Goal: Information Seeking & Learning: Learn about a topic

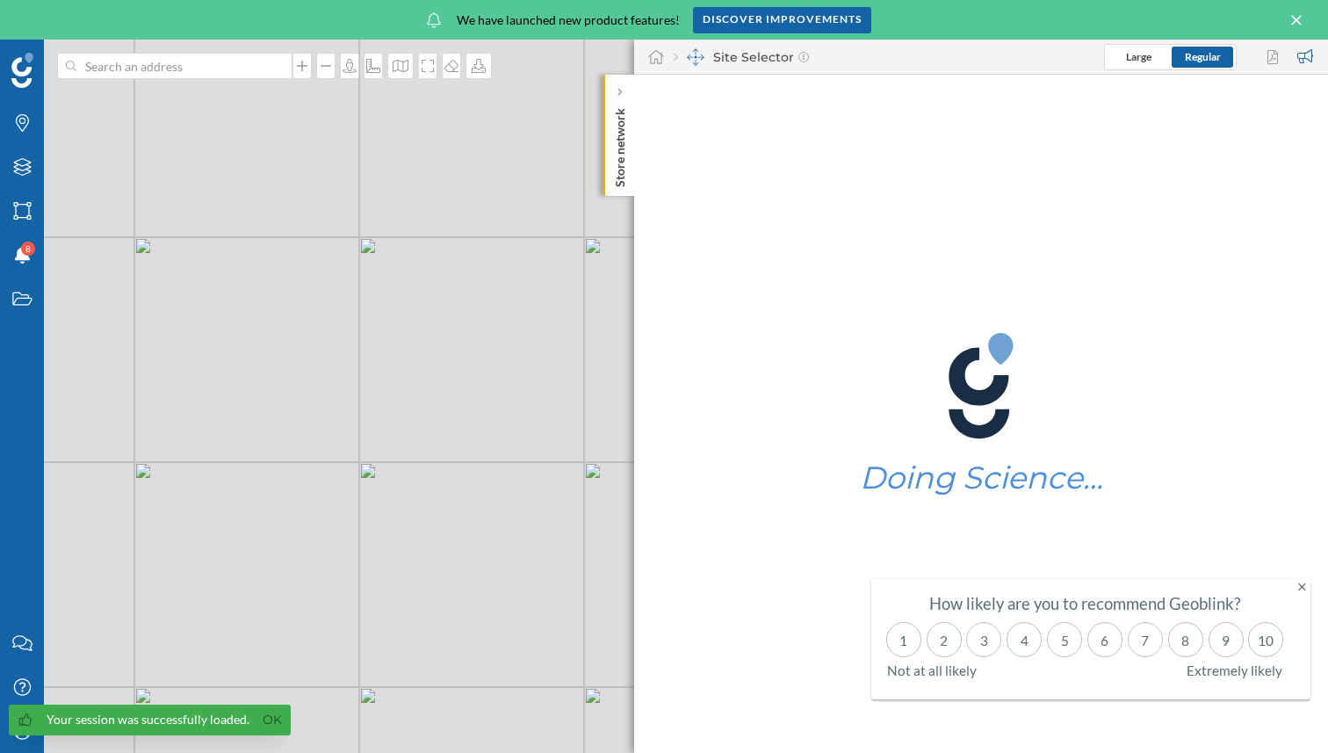
click at [1301, 591] on icon at bounding box center [1303, 587] width 8 height 12
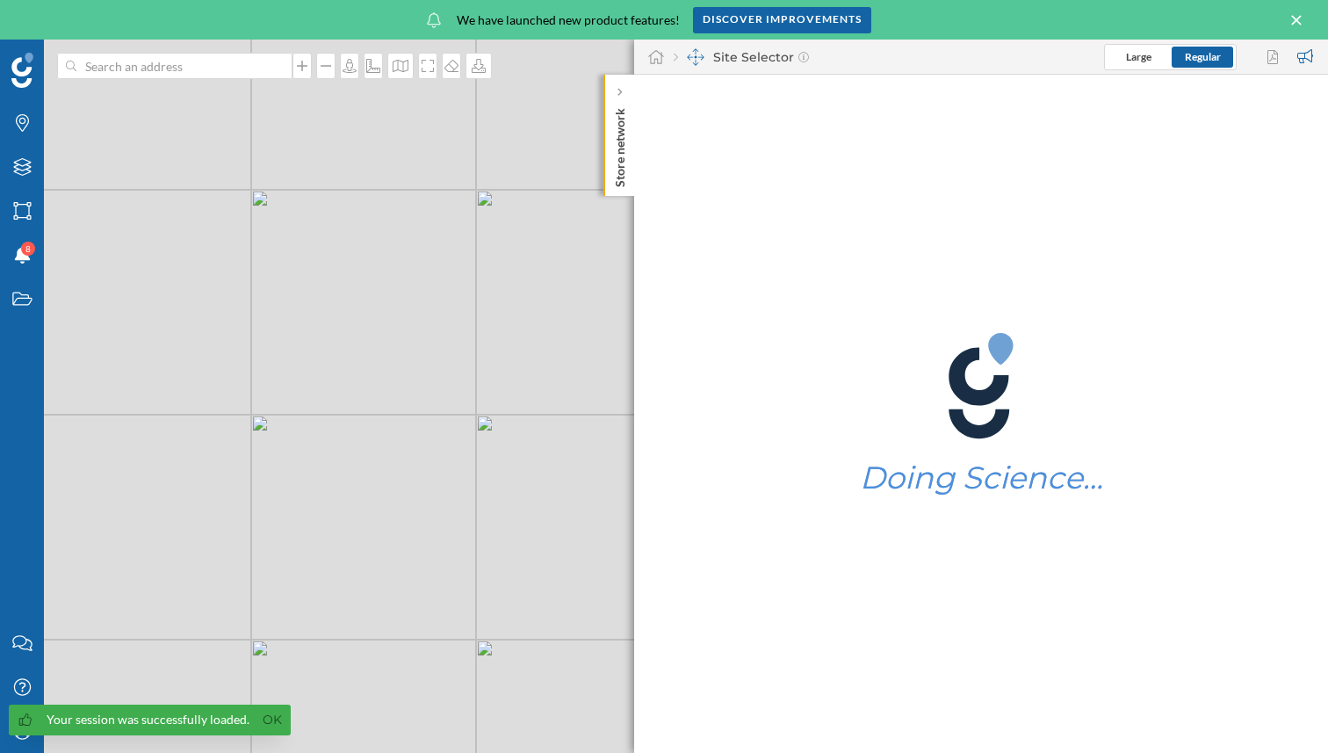
drag, startPoint x: 351, startPoint y: 520, endPoint x: 461, endPoint y: 507, distance: 111.5
click at [461, 507] on div "© Mapbox © OpenStreetMap Improve this map" at bounding box center [664, 396] width 1328 height 713
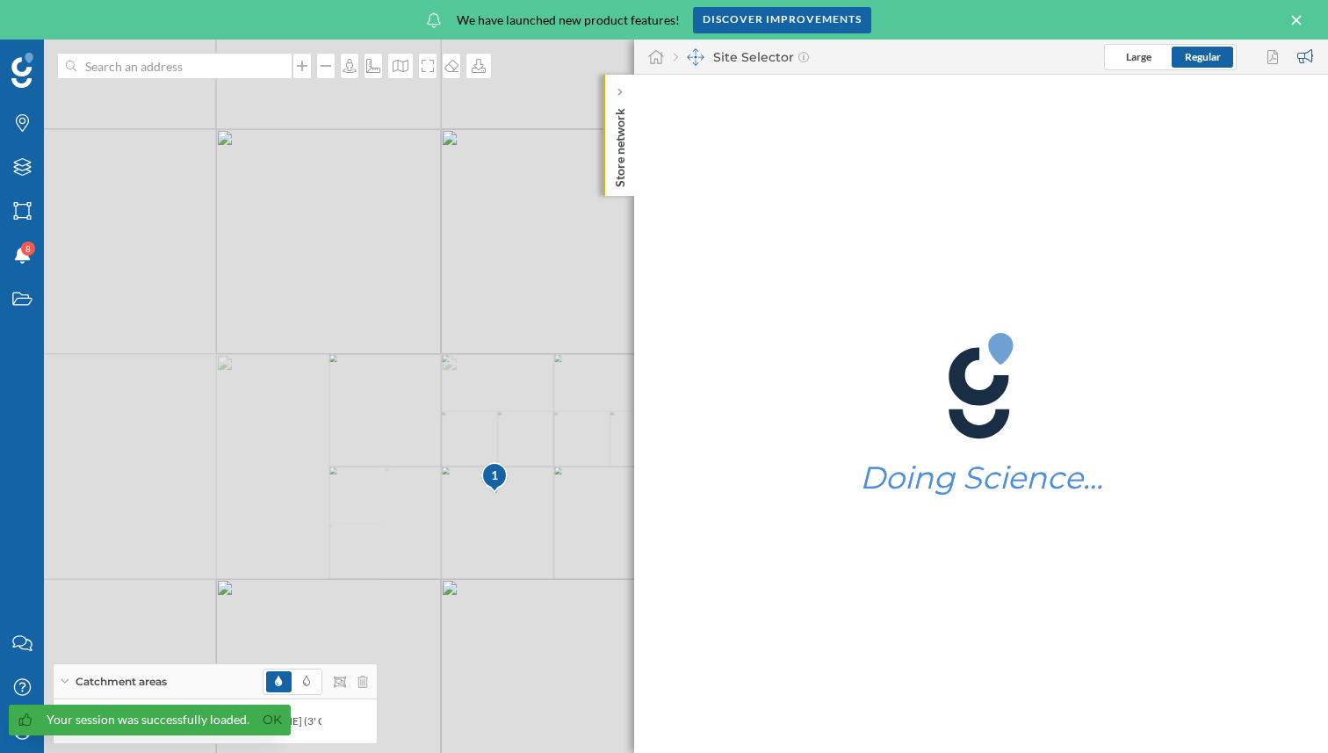
drag, startPoint x: 304, startPoint y: 496, endPoint x: 679, endPoint y: 429, distance: 381.1
click at [679, 429] on div "Brands Layers Areas Notifications 8 States Contact us Help Center My Profile Ca…" at bounding box center [664, 396] width 1328 height 713
drag, startPoint x: 301, startPoint y: 492, endPoint x: 730, endPoint y: 491, distance: 428.8
click at [730, 492] on div "Brands Layers Areas Notifications 8 States Contact us Help Center My Profile Ca…" at bounding box center [664, 396] width 1328 height 713
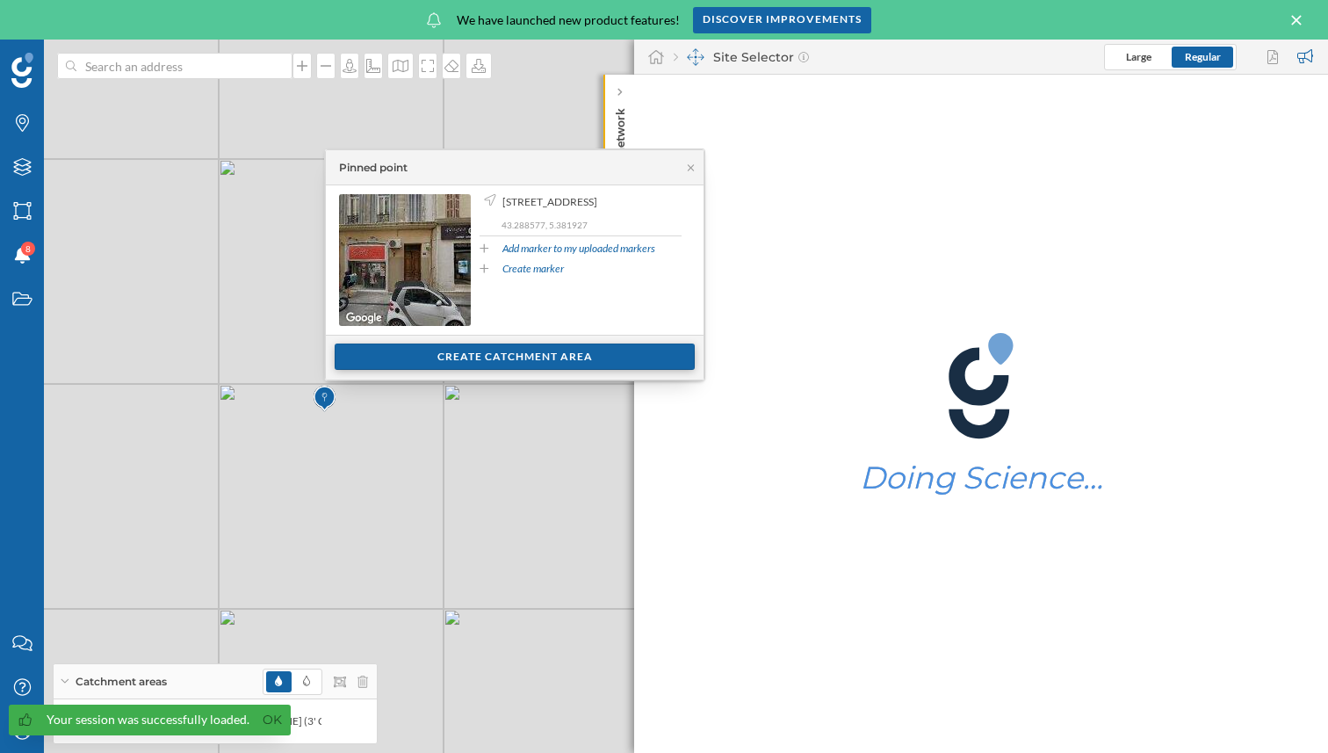
click at [473, 365] on div "Create catchment area" at bounding box center [515, 357] width 360 height 26
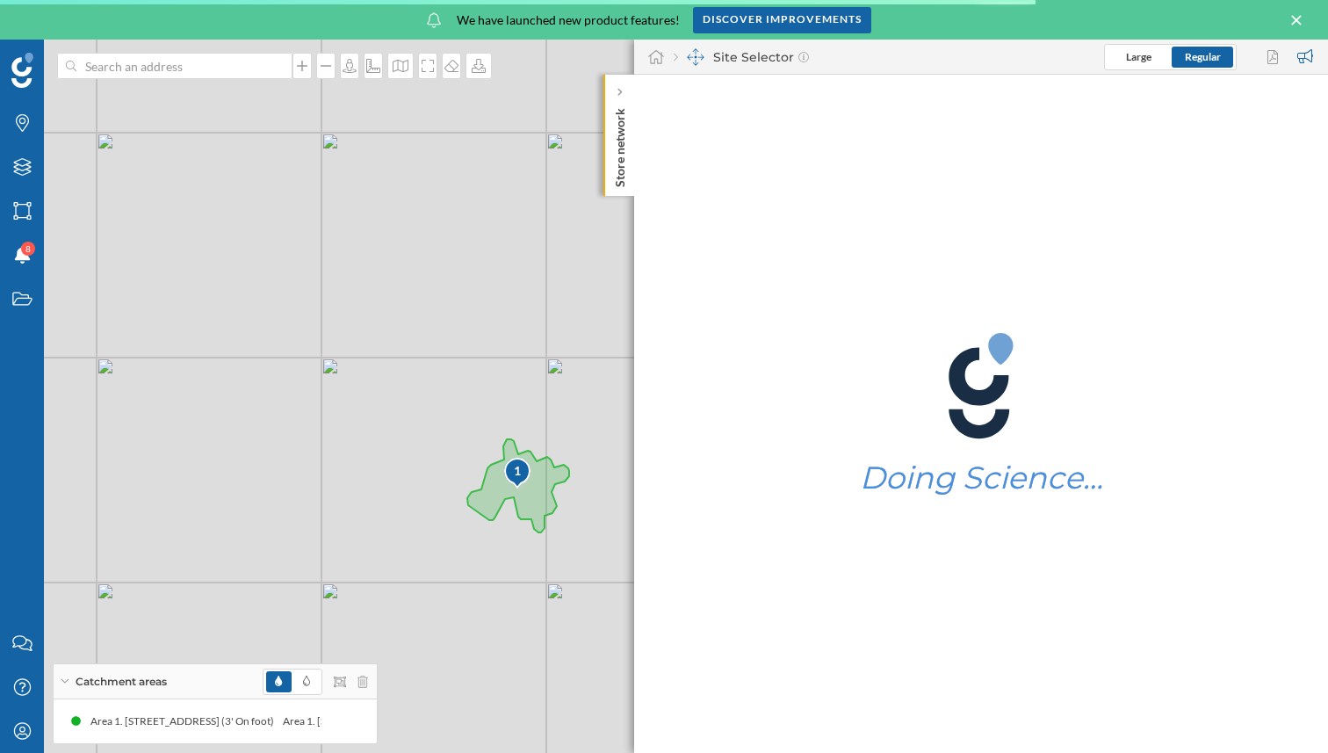
drag, startPoint x: 476, startPoint y: 536, endPoint x: 322, endPoint y: 527, distance: 154.9
click at [322, 527] on div "1 © Mapbox © OpenStreetMap Improve this map" at bounding box center [664, 396] width 1328 height 713
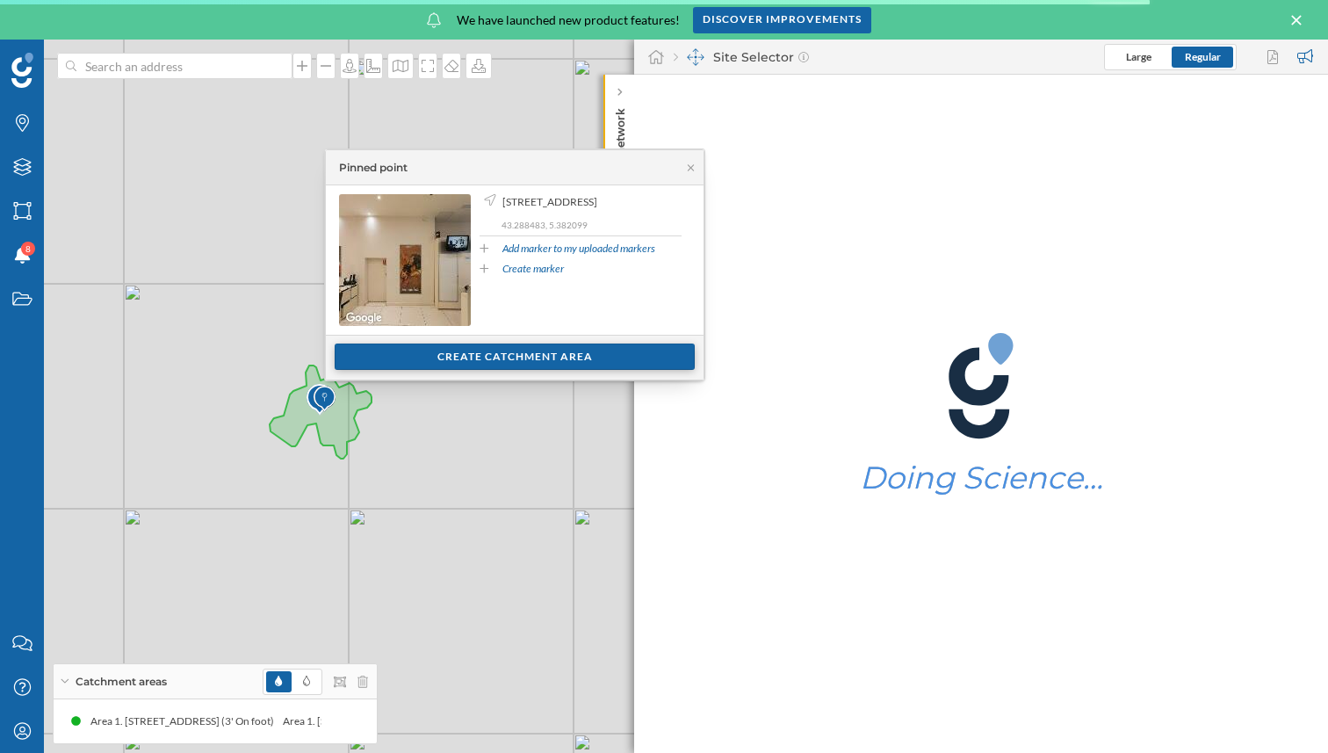
click at [481, 350] on div "Create catchment area" at bounding box center [515, 357] width 360 height 26
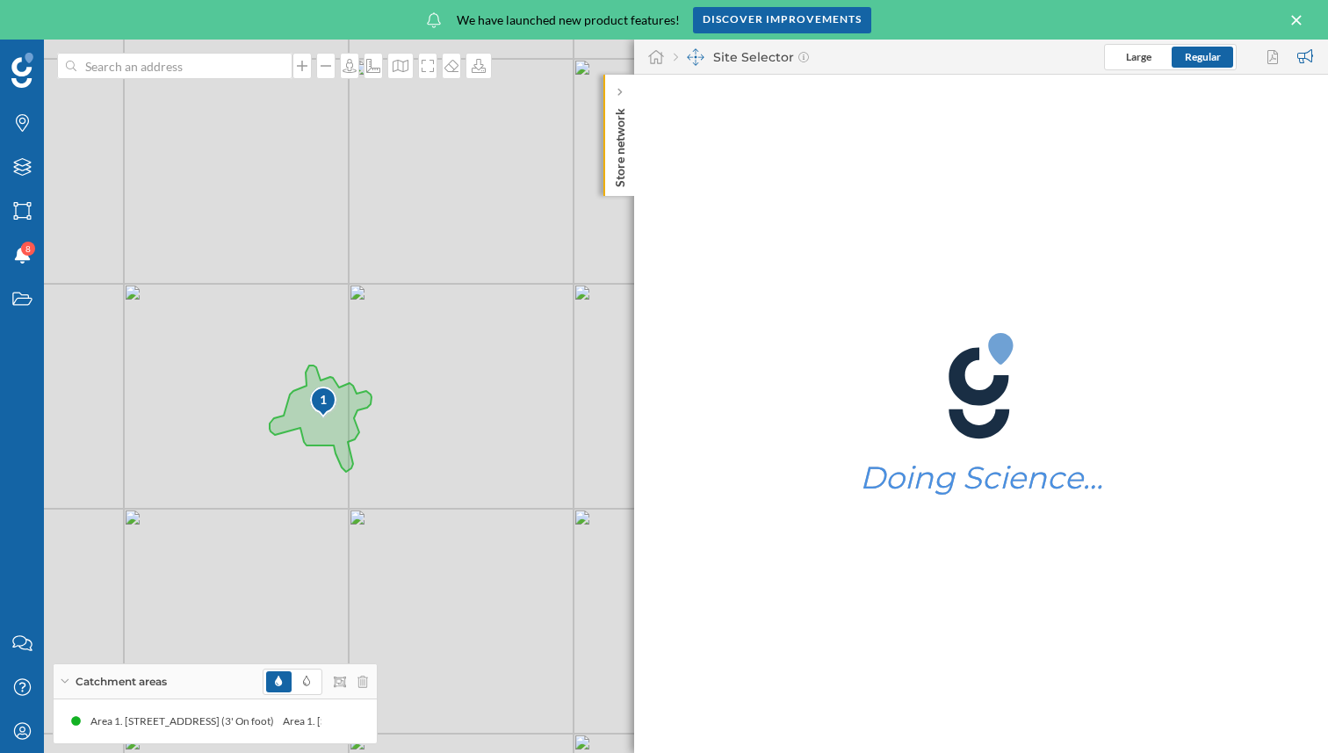
click at [1301, 18] on icon at bounding box center [1296, 20] width 19 height 16
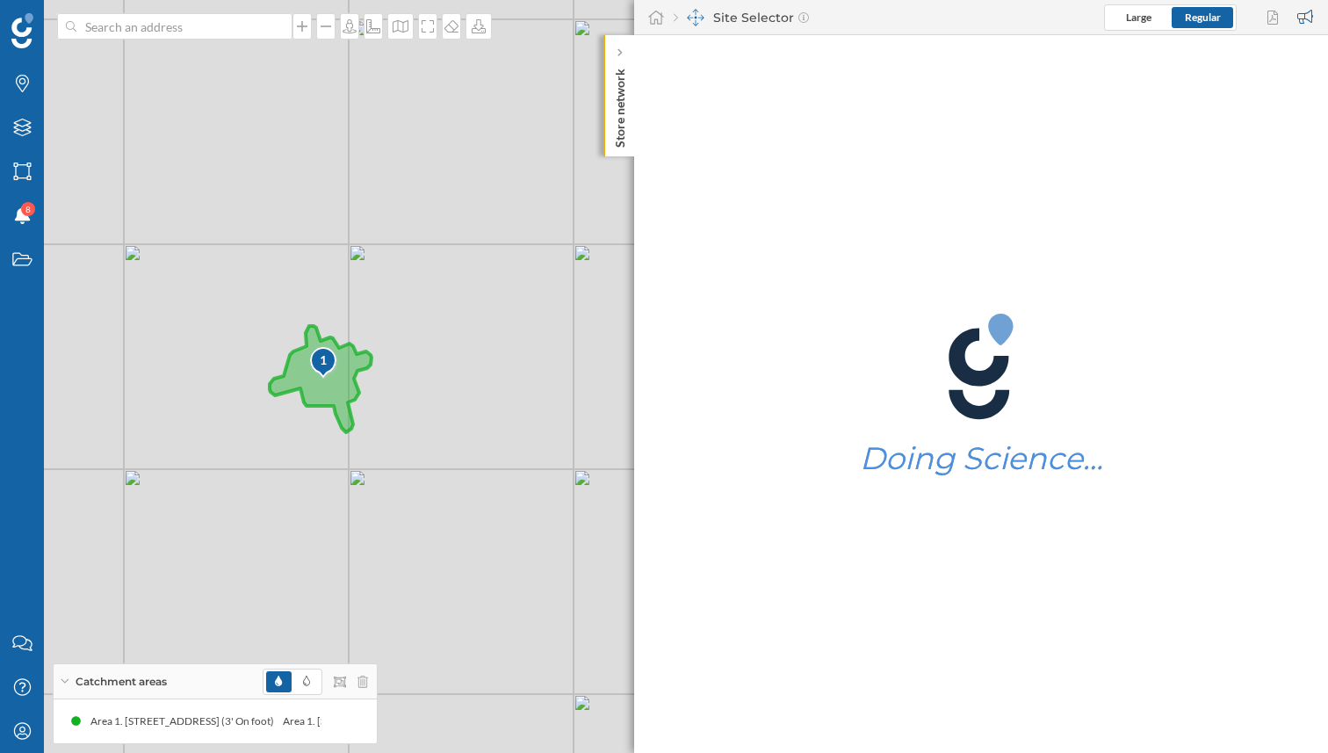
click at [315, 358] on div "1" at bounding box center [323, 360] width 29 height 18
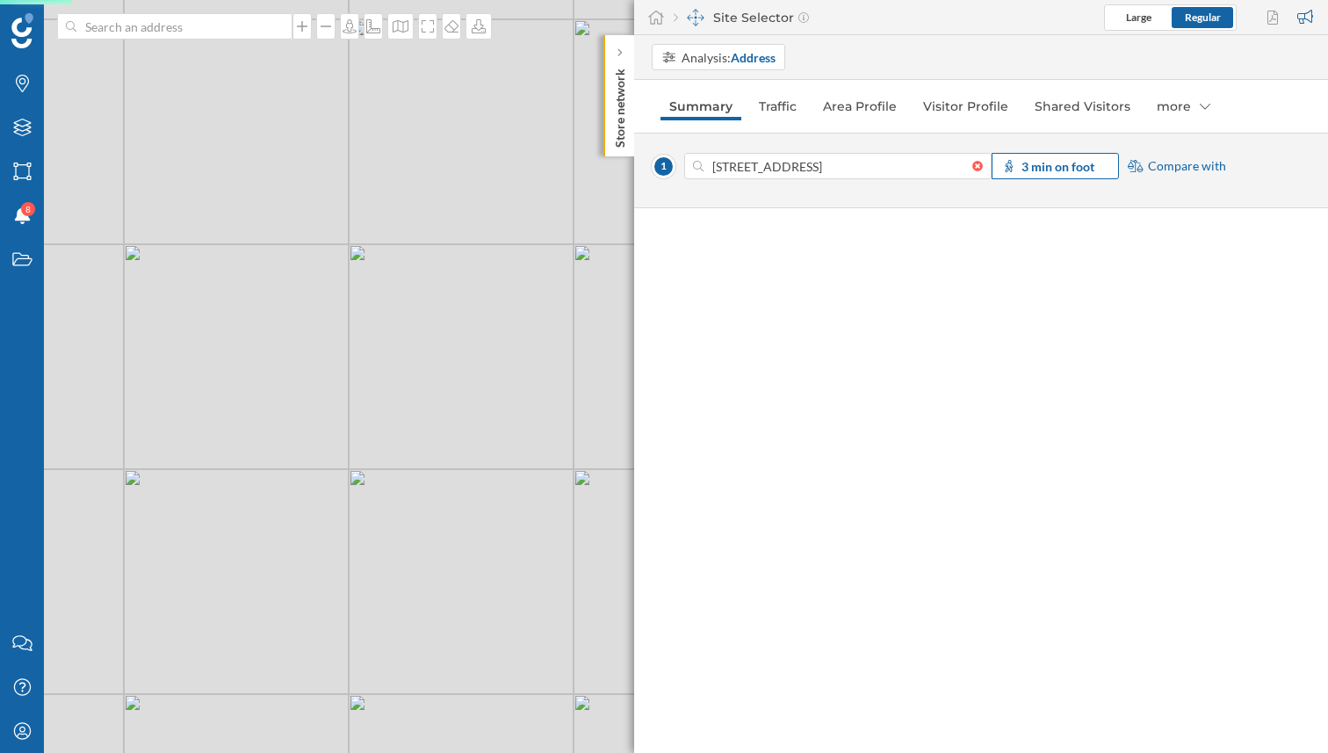
click at [1068, 163] on strong "3 min on foot" at bounding box center [1058, 166] width 73 height 15
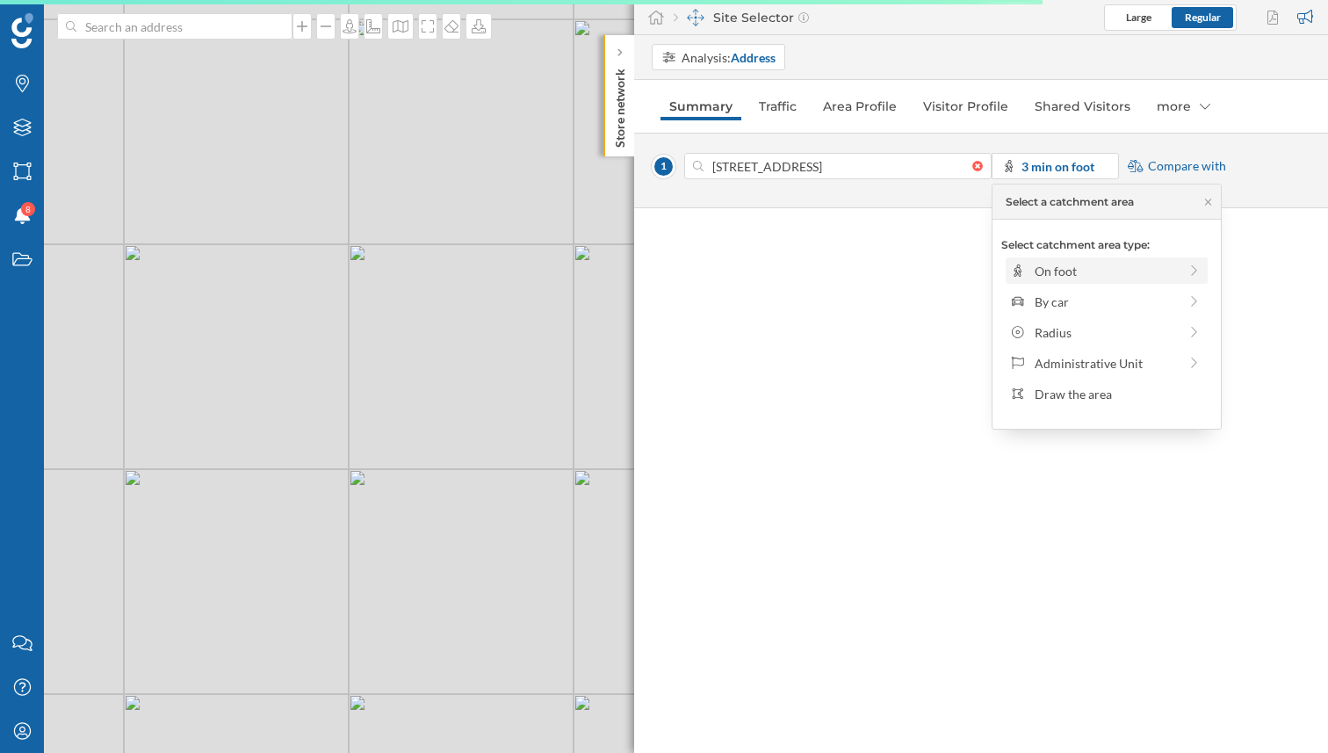
click at [1086, 272] on div "On foot" at bounding box center [1106, 271] width 143 height 18
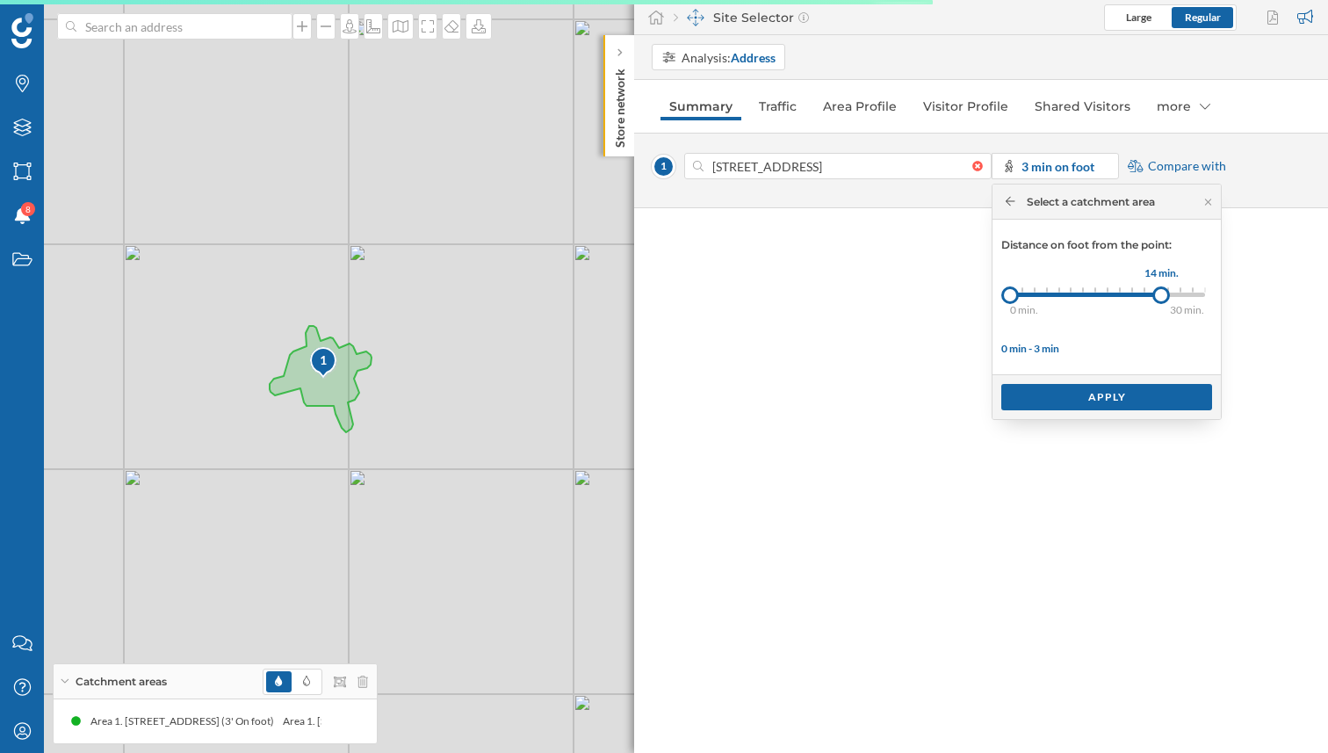
drag, startPoint x: 1024, startPoint y: 291, endPoint x: 1161, endPoint y: 293, distance: 138.0
click at [1161, 293] on div at bounding box center [1162, 295] width 18 height 18
drag, startPoint x: 1154, startPoint y: 293, endPoint x: 1173, endPoint y: 291, distance: 18.5
click at [1173, 291] on div at bounding box center [1173, 295] width 18 height 18
click at [1158, 408] on div "Apply" at bounding box center [1107, 396] width 211 height 26
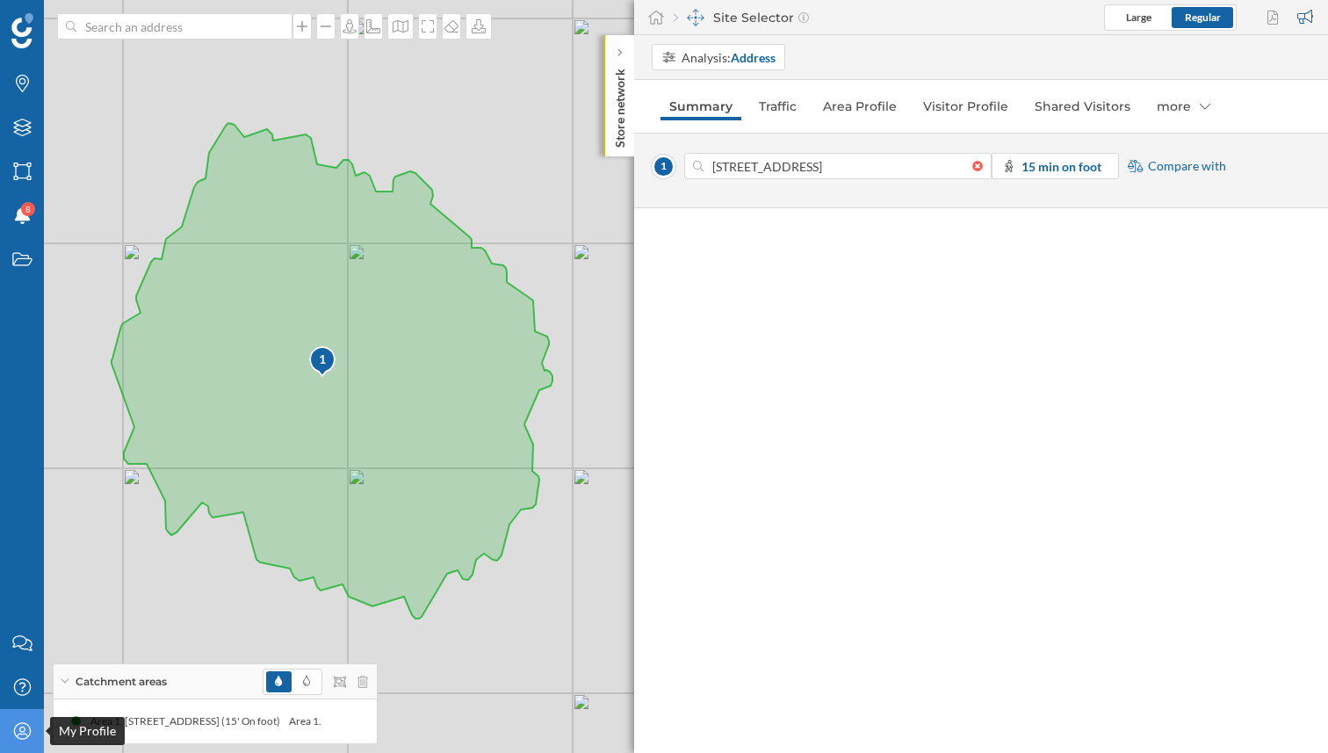
click at [18, 731] on icon "My Profile" at bounding box center [22, 731] width 22 height 18
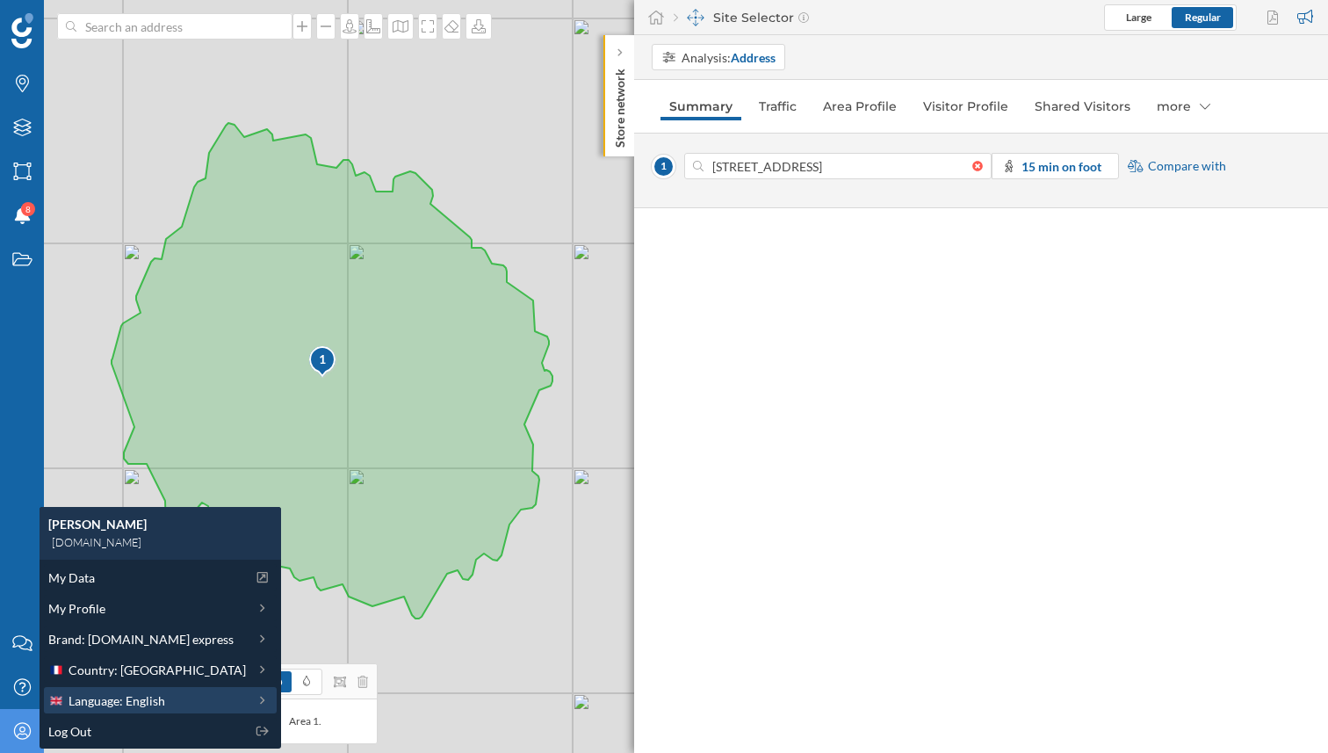
click at [120, 695] on span "Language: English" at bounding box center [117, 700] width 97 height 18
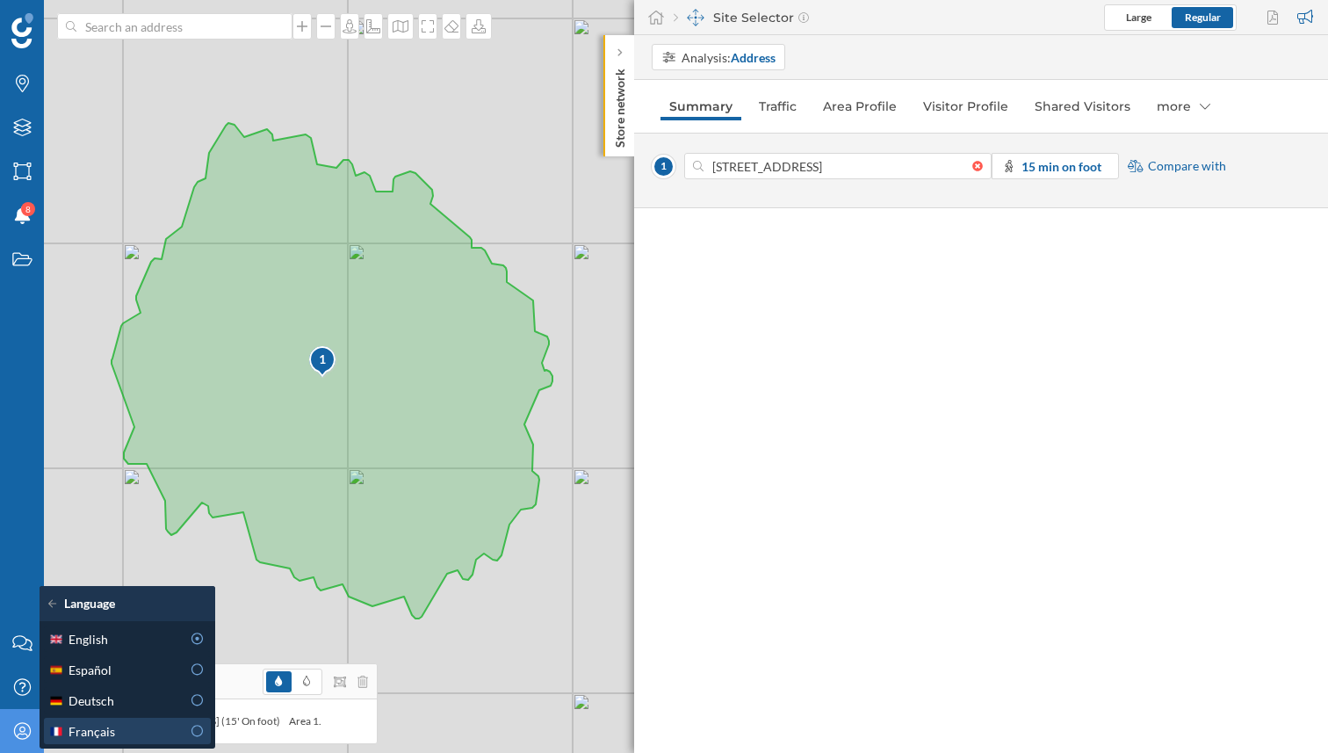
click at [120, 719] on div "Français" at bounding box center [127, 731] width 167 height 26
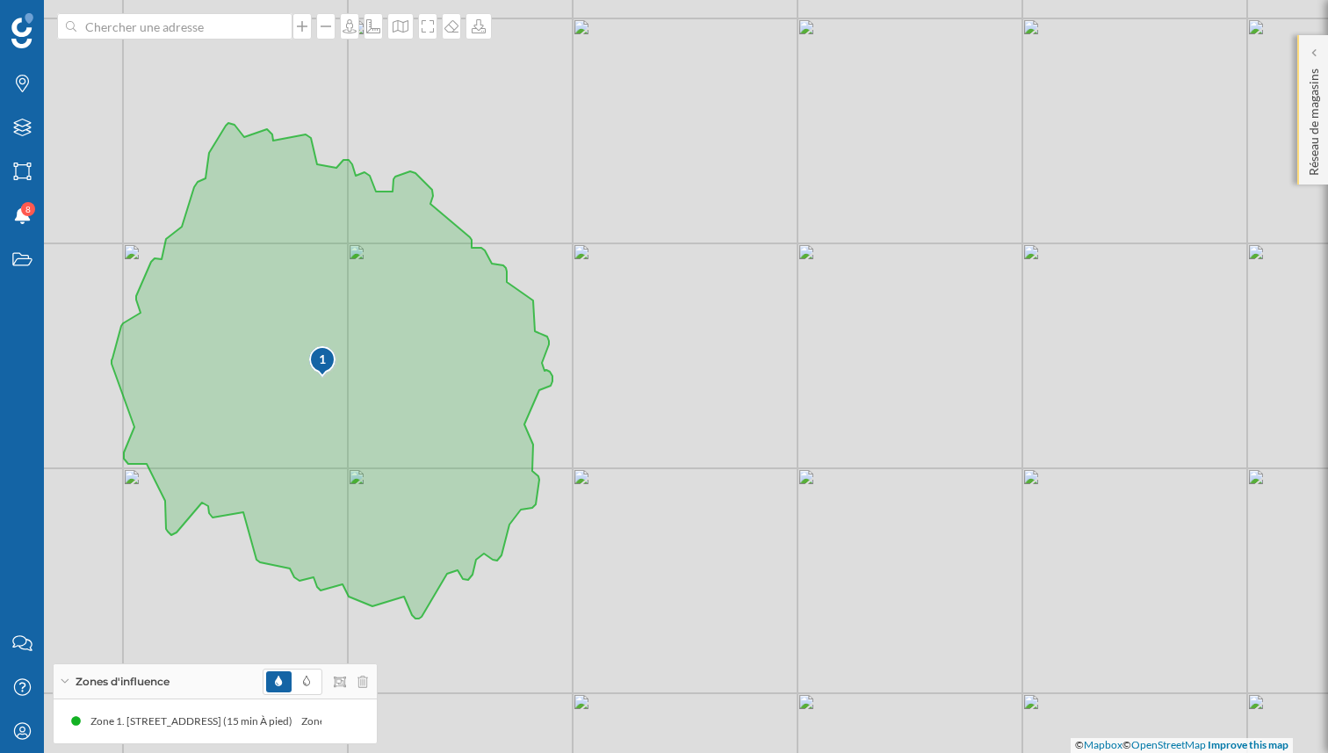
click at [1314, 62] on p "Réseau de magasins" at bounding box center [1315, 119] width 18 height 114
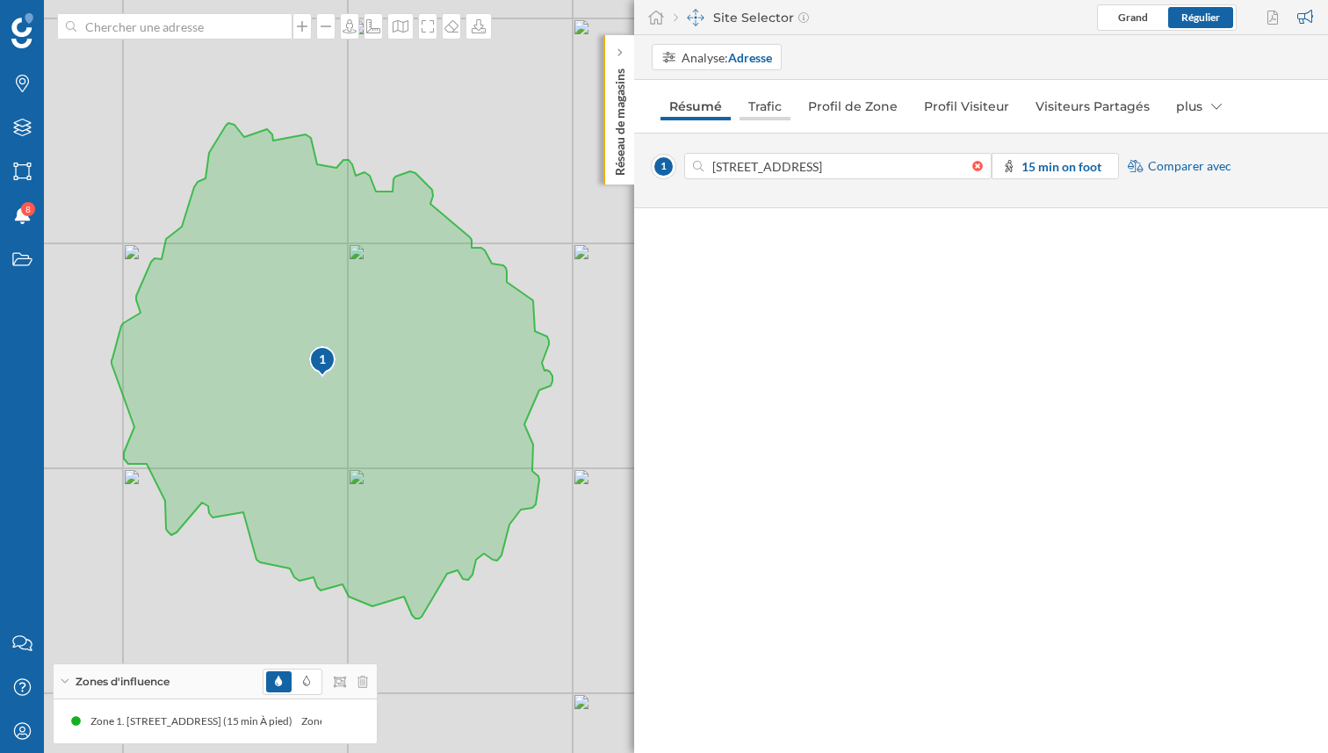
click at [771, 102] on link "Trafic" at bounding box center [765, 106] width 51 height 28
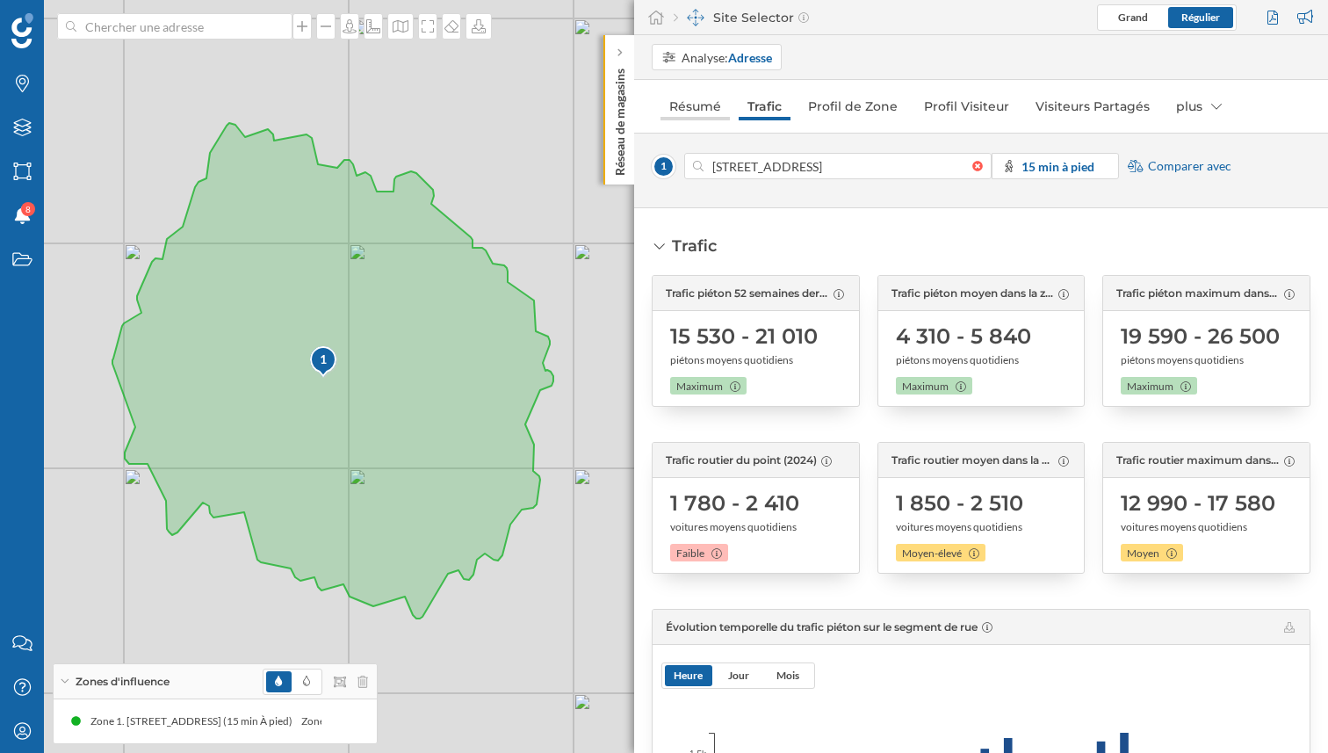
click at [692, 110] on link "Résumé" at bounding box center [695, 106] width 69 height 28
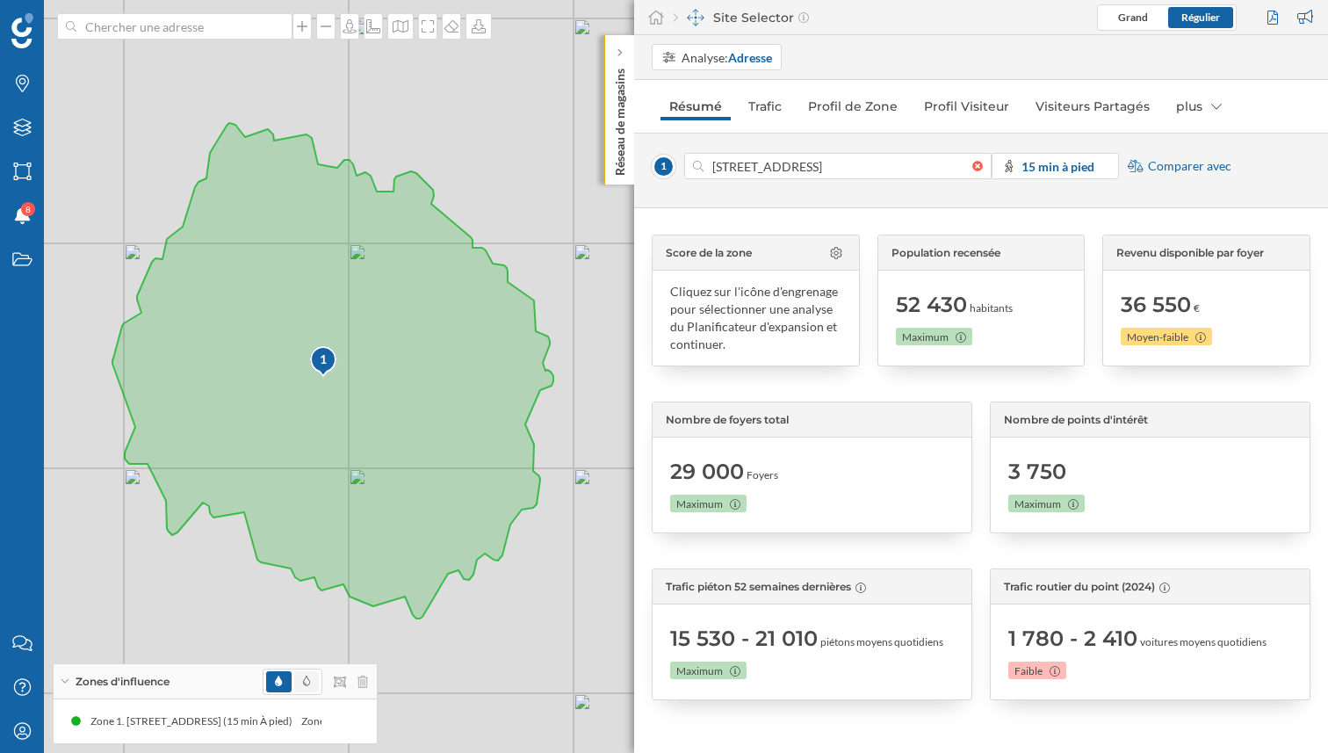
click at [301, 683] on span at bounding box center [306, 681] width 25 height 21
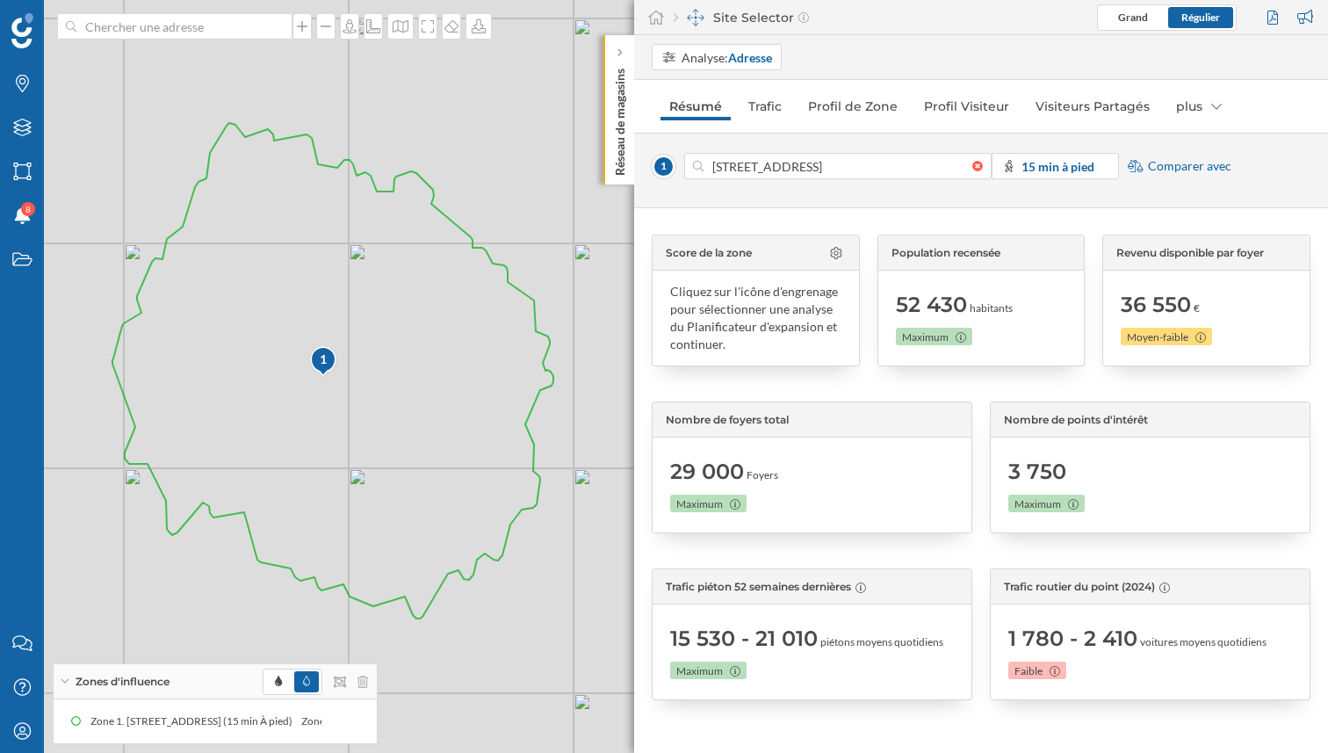
click at [301, 683] on span at bounding box center [306, 681] width 25 height 21
click at [283, 683] on span at bounding box center [278, 681] width 25 height 21
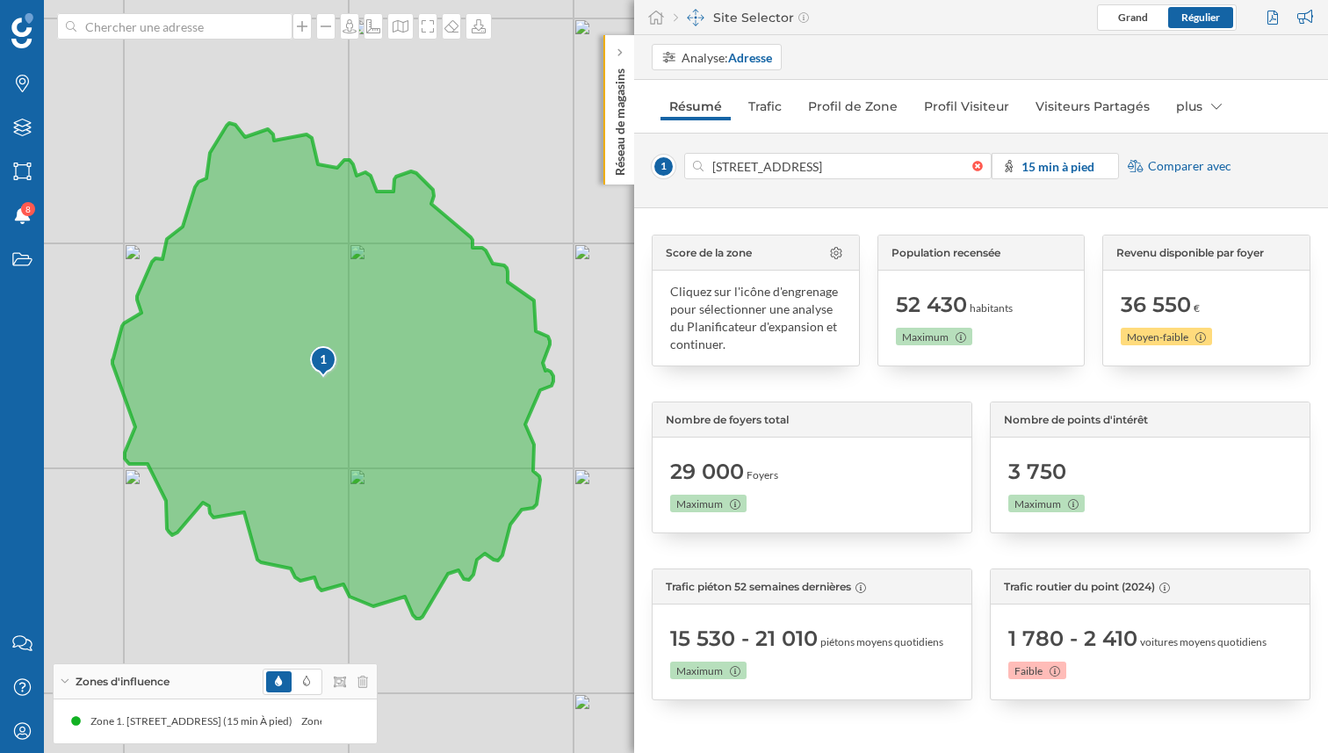
click at [323, 364] on div "1" at bounding box center [323, 360] width 29 height 18
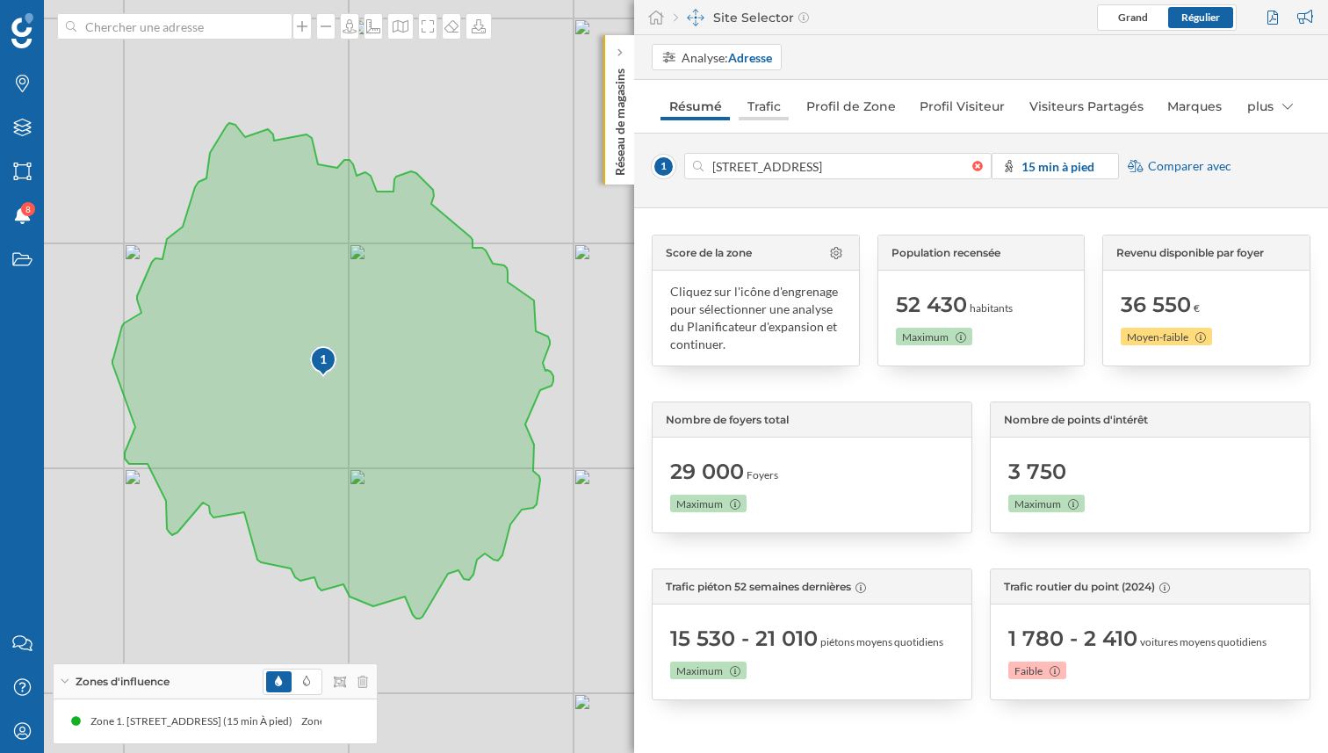
click at [774, 117] on link "Trafic" at bounding box center [764, 106] width 50 height 28
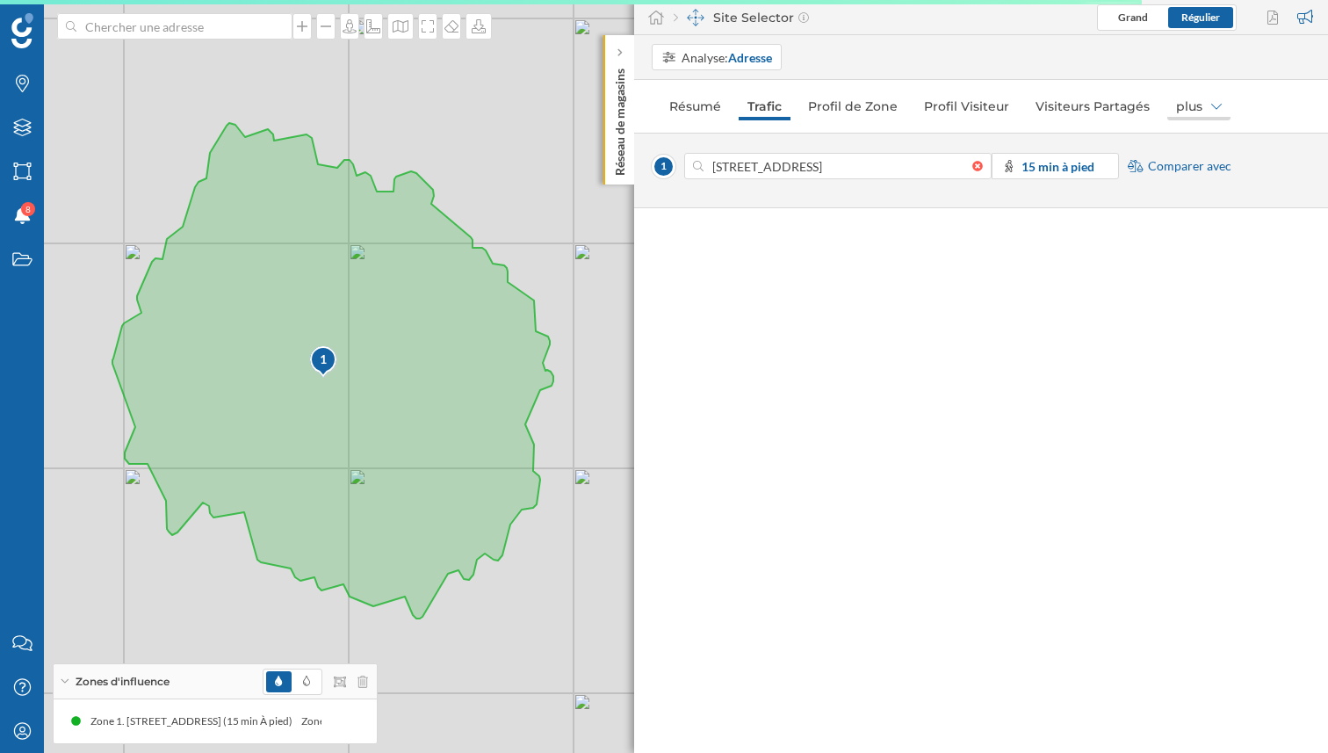
click at [1211, 97] on div "plus" at bounding box center [1199, 106] width 63 height 28
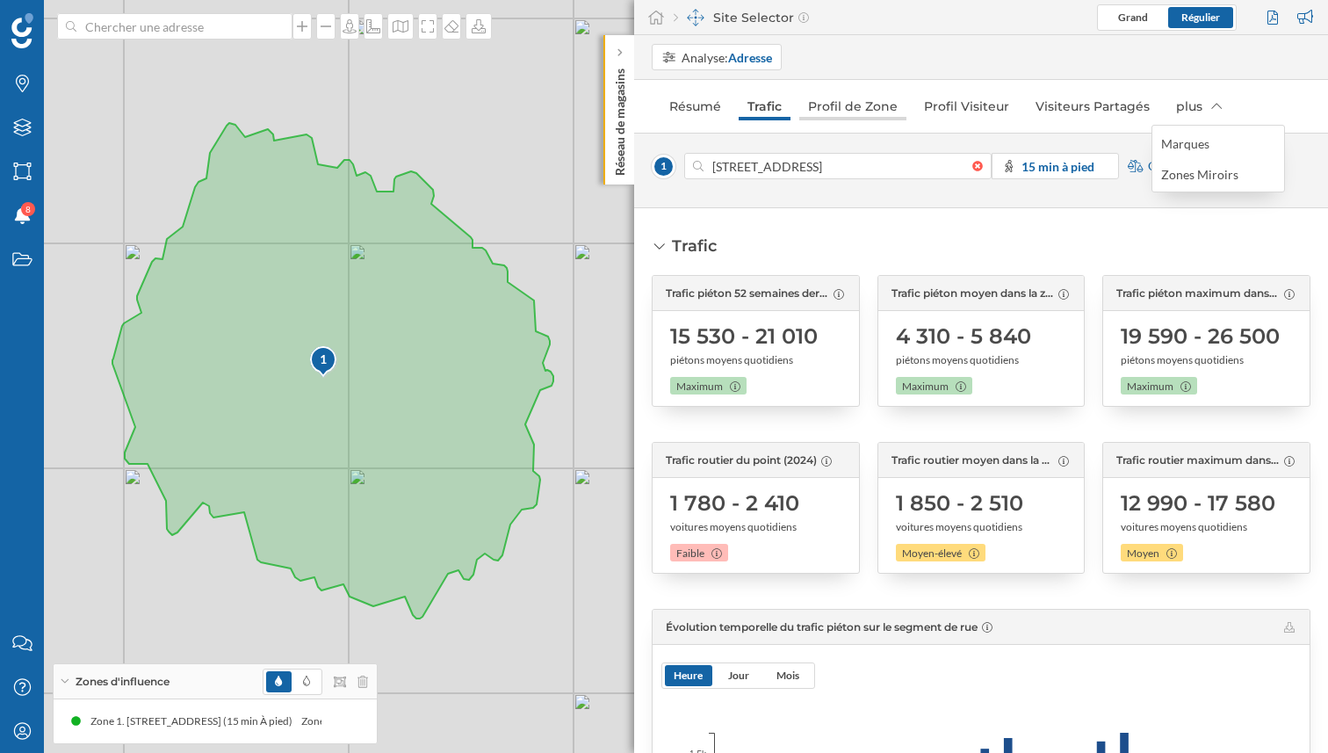
click at [859, 116] on link "Profil de Zone" at bounding box center [853, 106] width 107 height 28
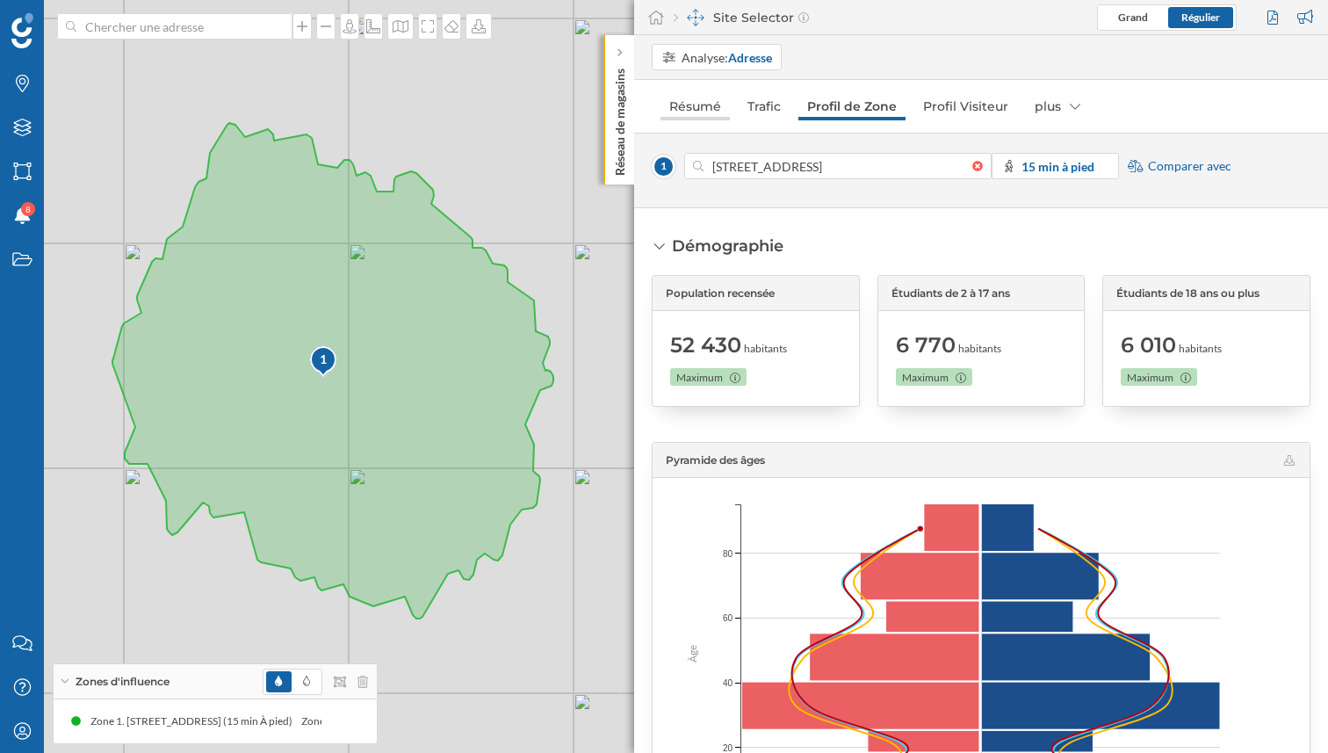
click at [713, 98] on link "Résumé" at bounding box center [695, 106] width 69 height 28
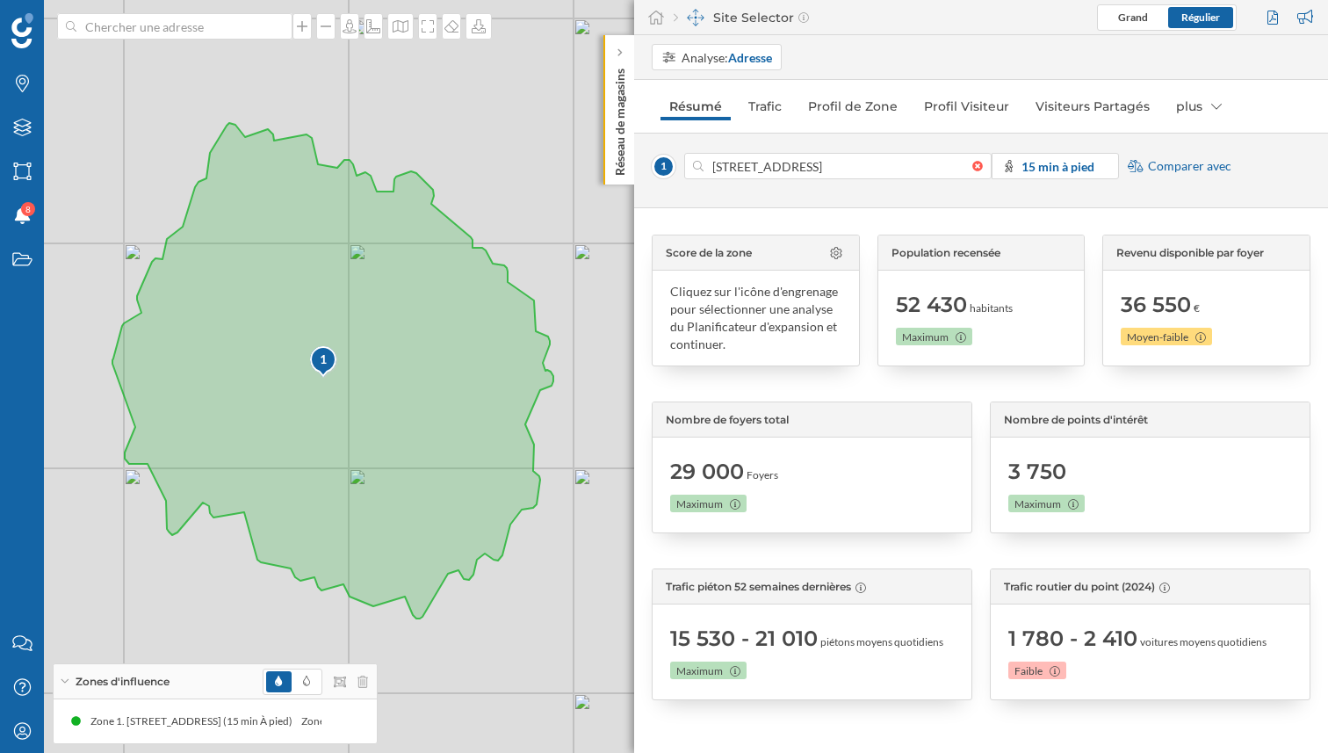
click at [719, 331] on div "Cliquez sur l'icône d'engrenage pour sélectionner une analyse du Planificateur …" at bounding box center [755, 318] width 171 height 70
click at [746, 416] on span "Nombre de foyers total" at bounding box center [727, 420] width 123 height 16
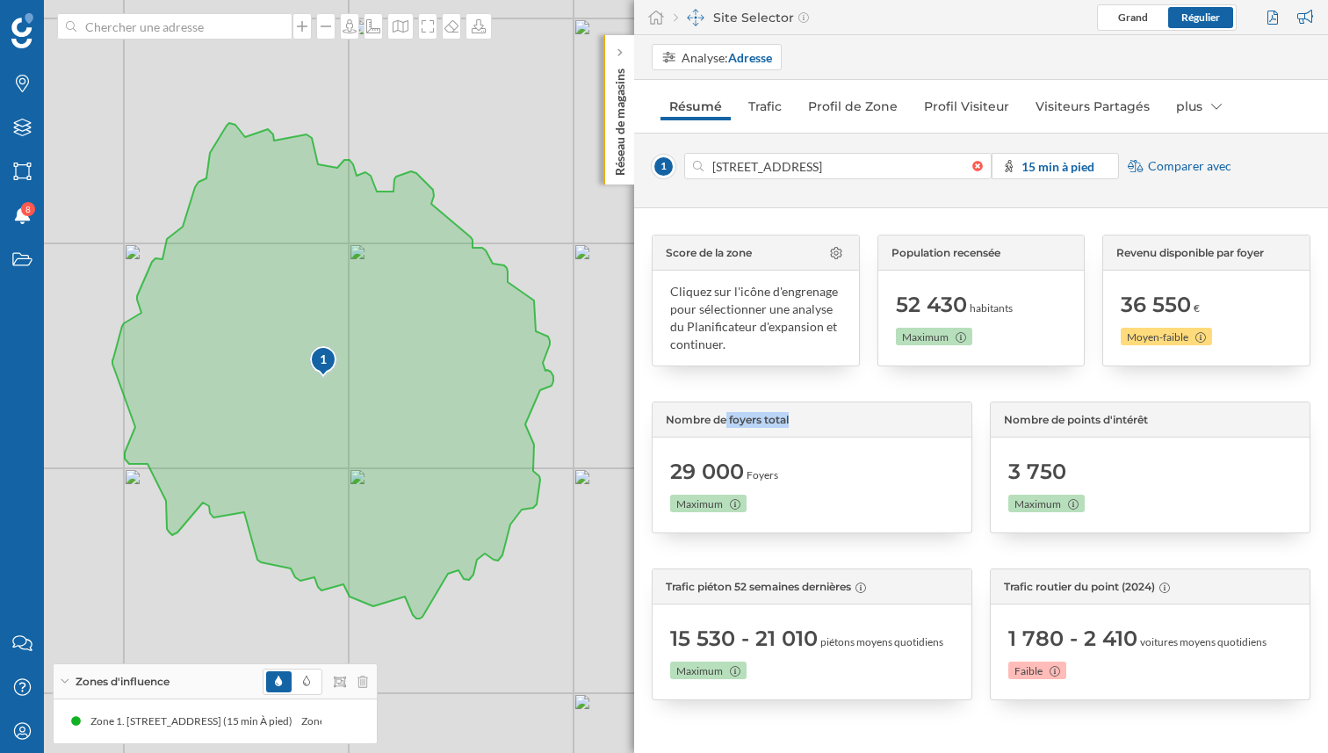
click at [746, 416] on span "Nombre de foyers total" at bounding box center [727, 420] width 123 height 16
click at [1178, 105] on div "plus" at bounding box center [1199, 106] width 63 height 28
click at [758, 112] on link "Trafic" at bounding box center [765, 106] width 51 height 28
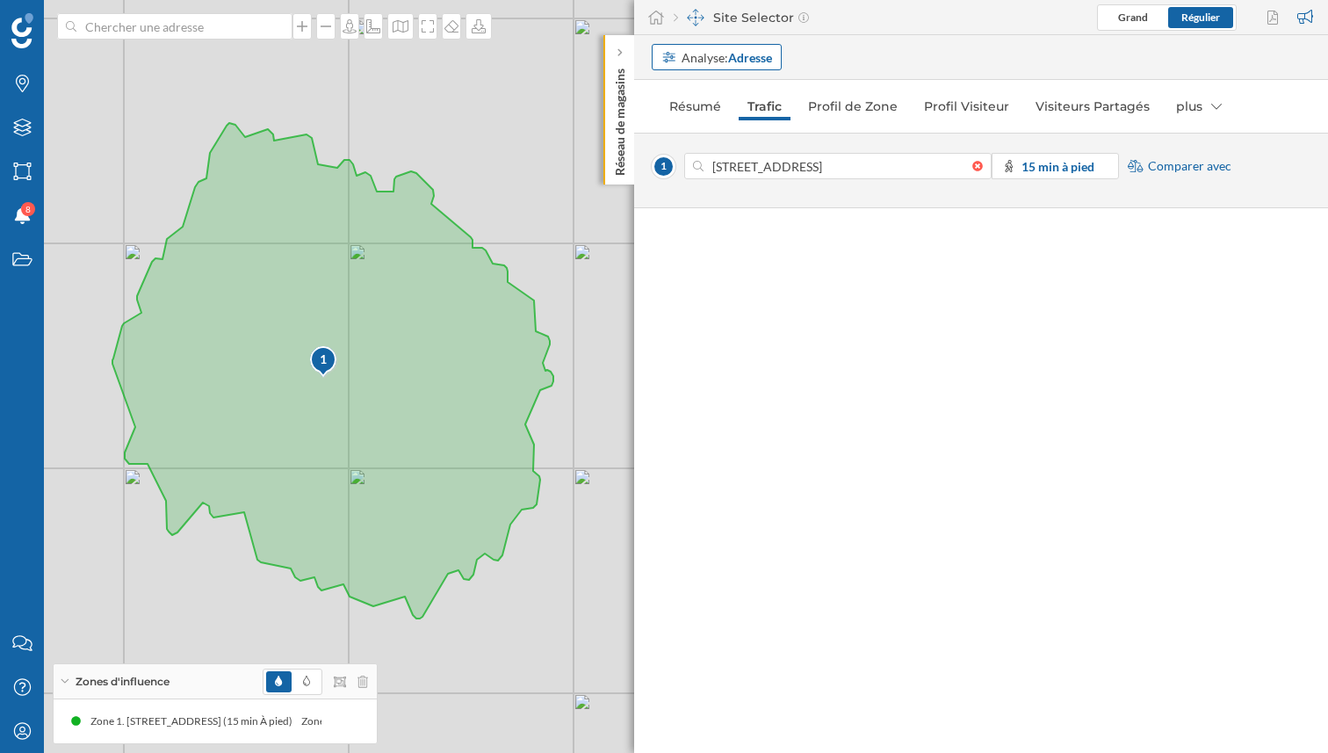
click at [741, 54] on strong "Adresse" at bounding box center [750, 57] width 44 height 15
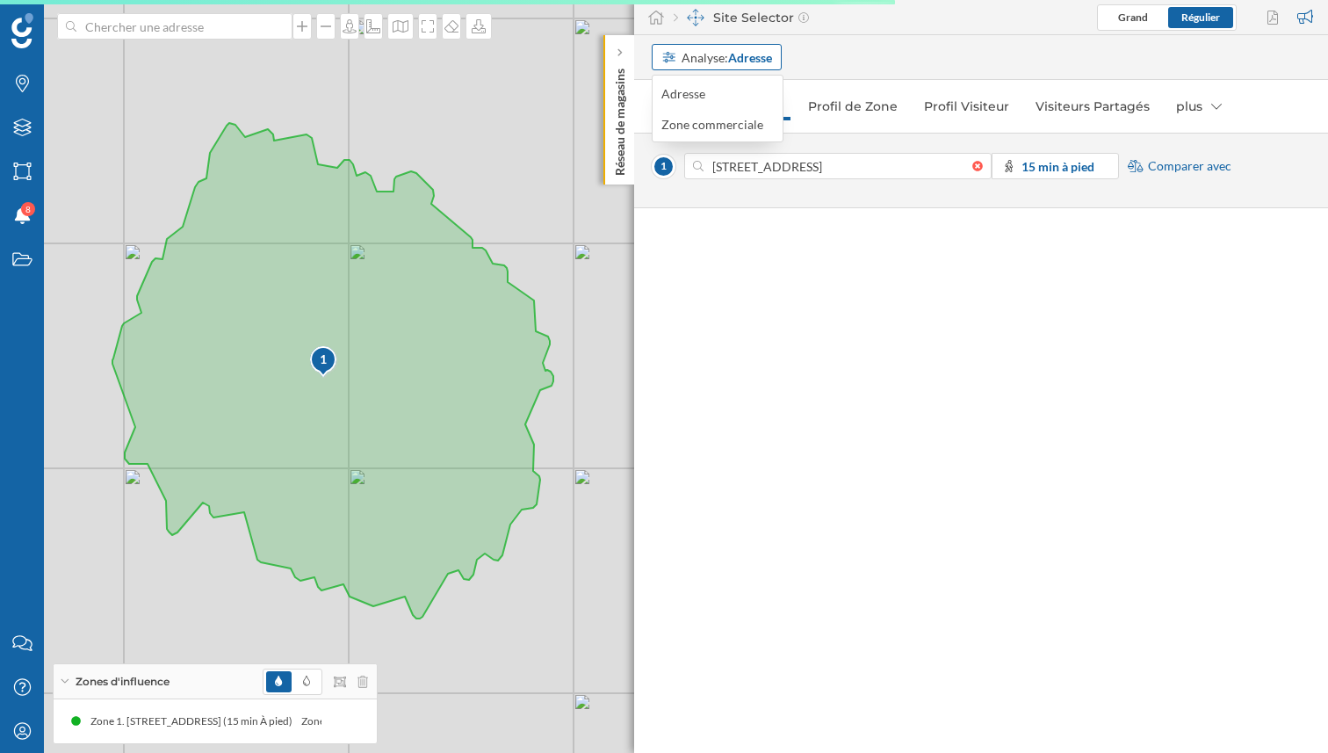
click at [741, 54] on strong "Adresse" at bounding box center [750, 57] width 44 height 15
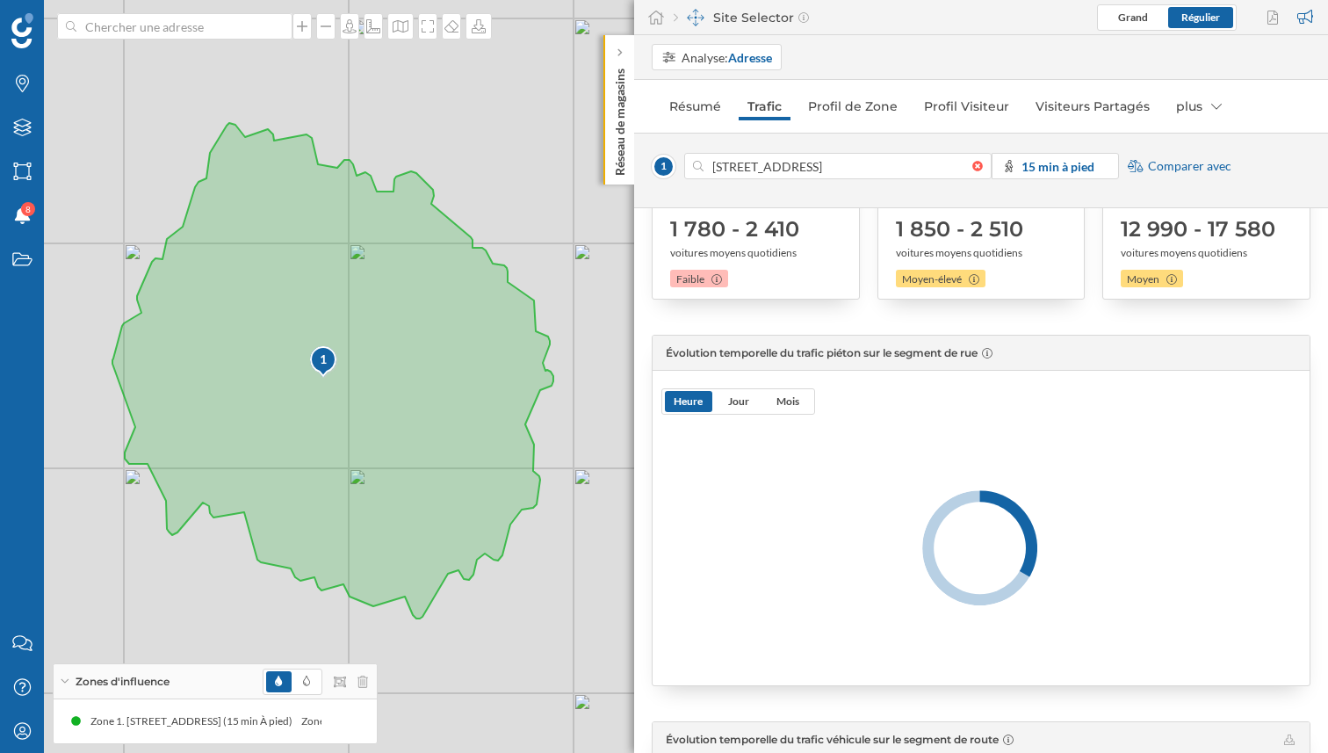
scroll to position [278, 0]
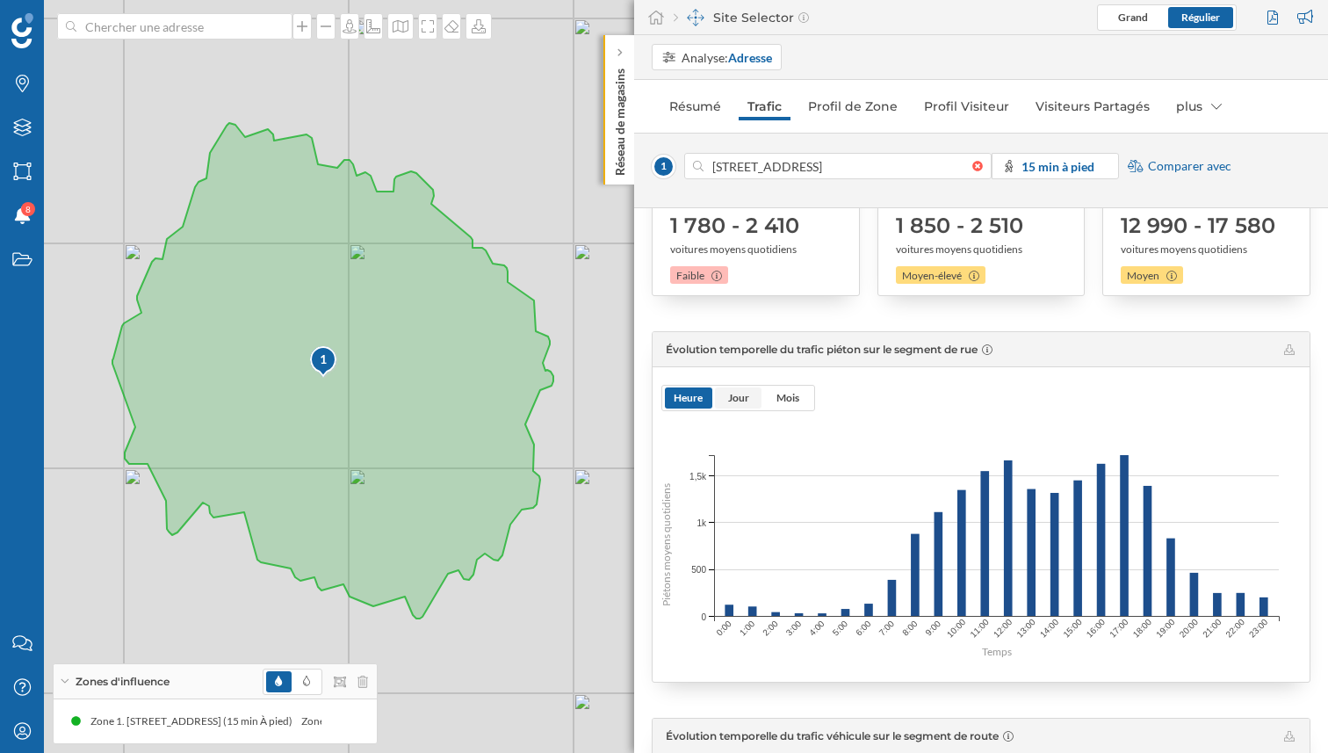
click at [735, 398] on span "Jour" at bounding box center [738, 397] width 21 height 13
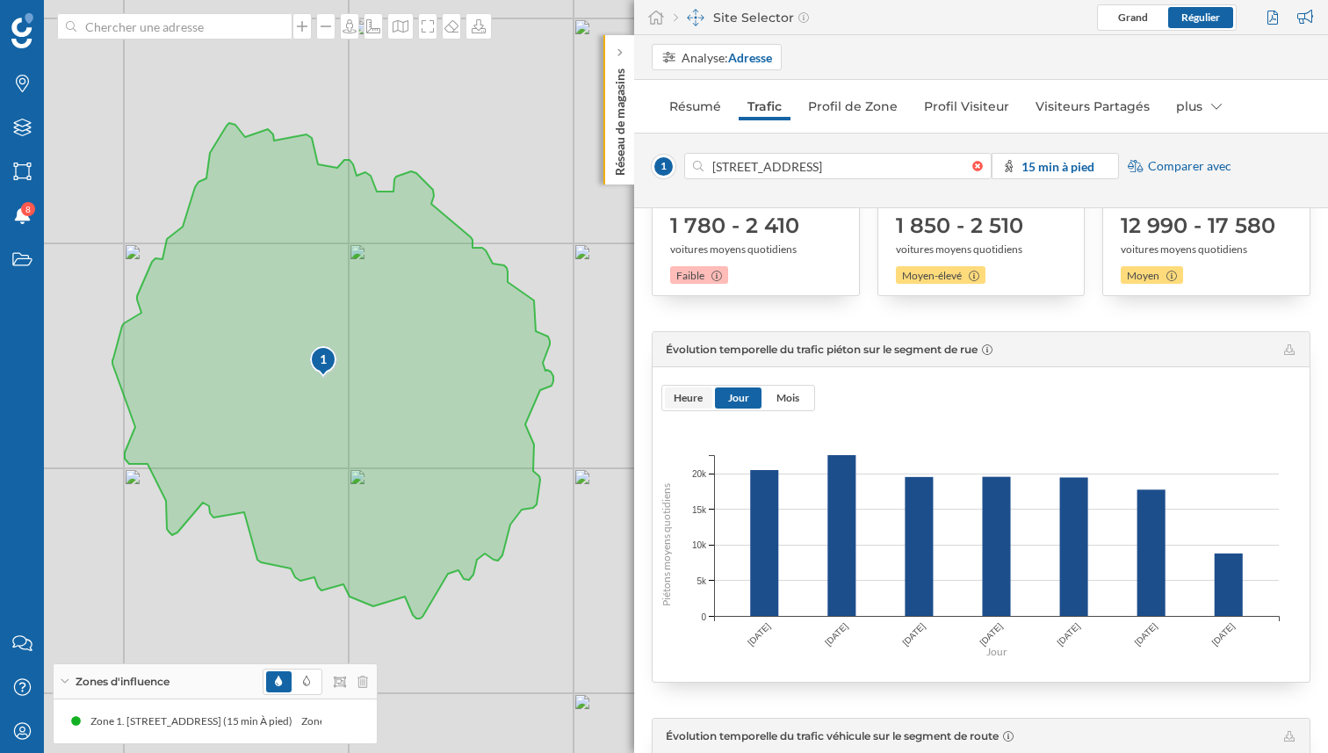
click at [677, 398] on span "Heure" at bounding box center [688, 397] width 29 height 13
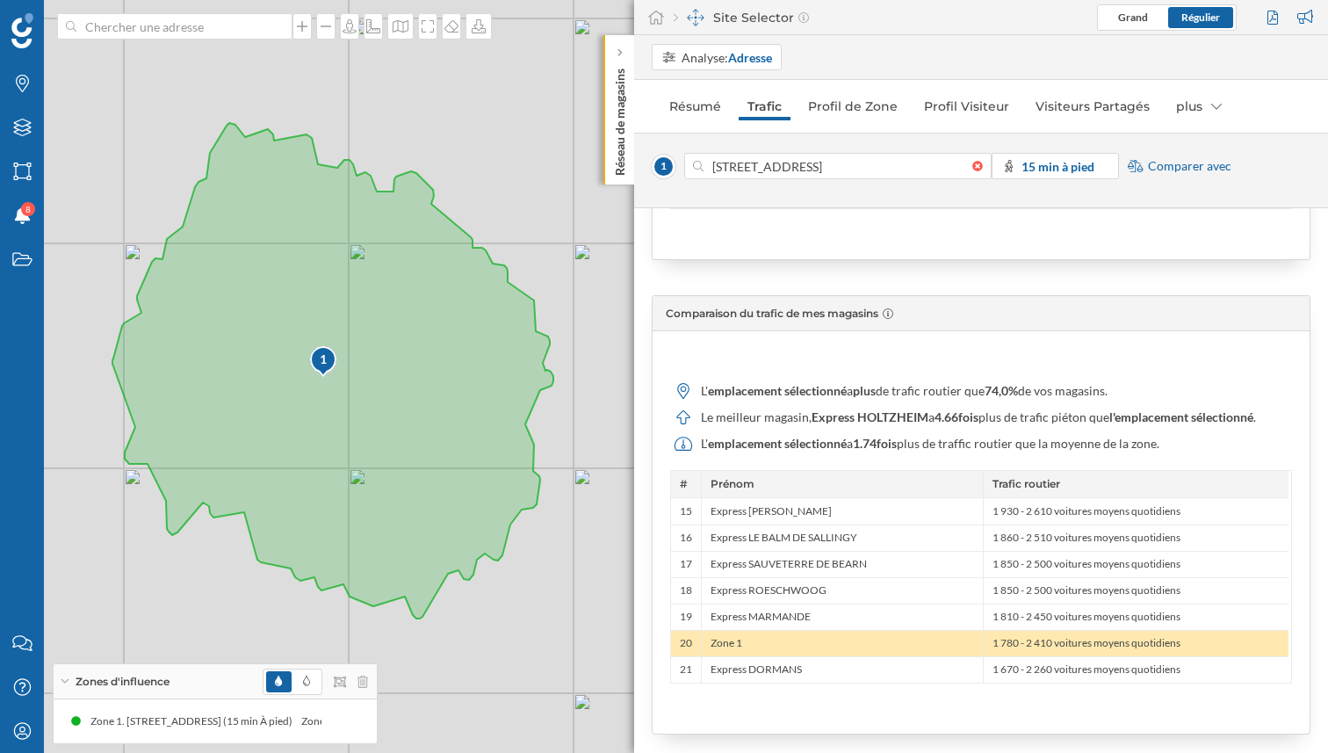
scroll to position [1578, 0]
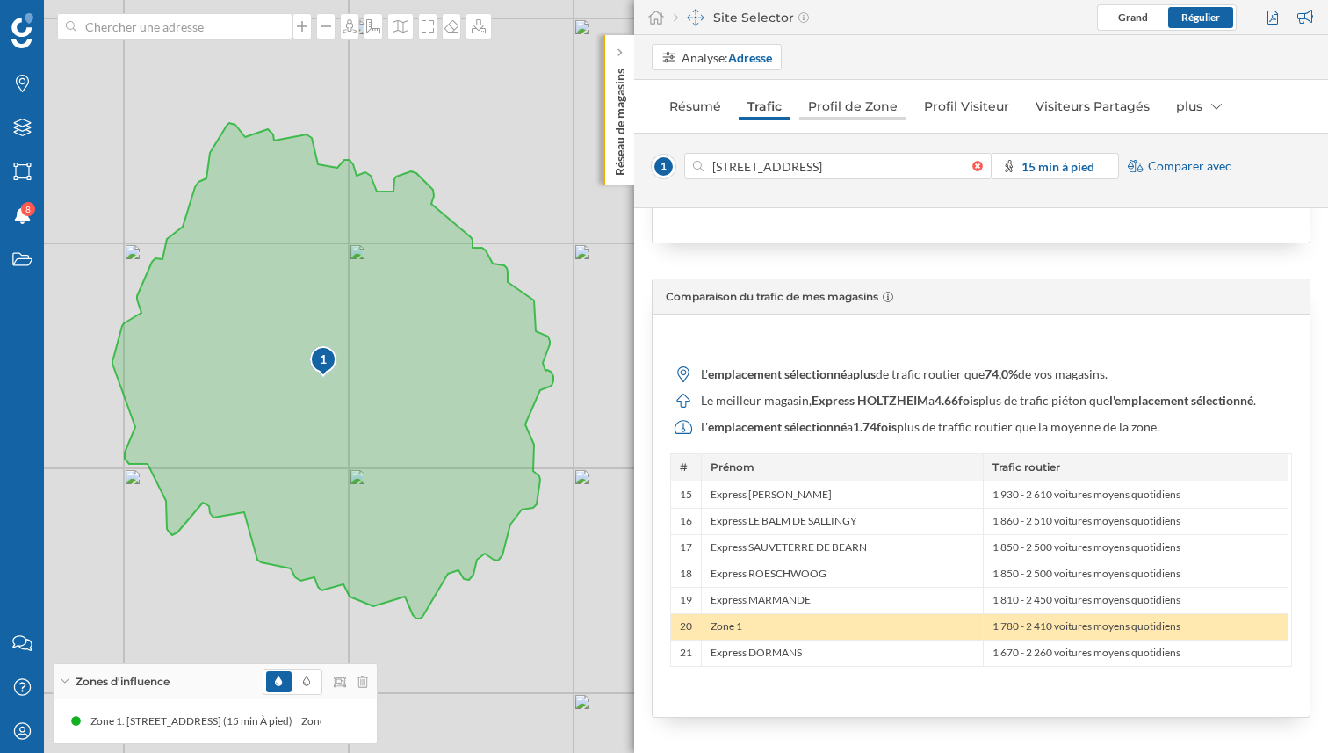
click at [855, 95] on link "Profil de Zone" at bounding box center [853, 106] width 107 height 28
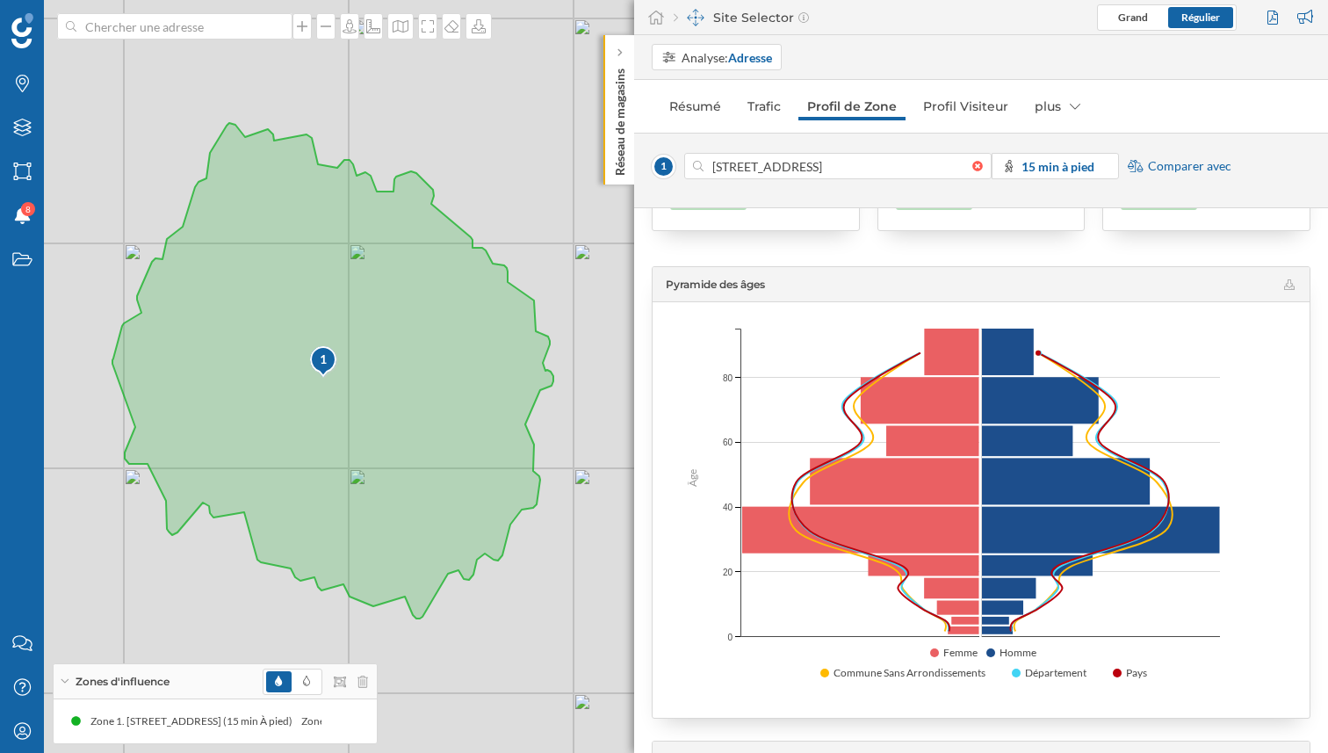
scroll to position [39, 0]
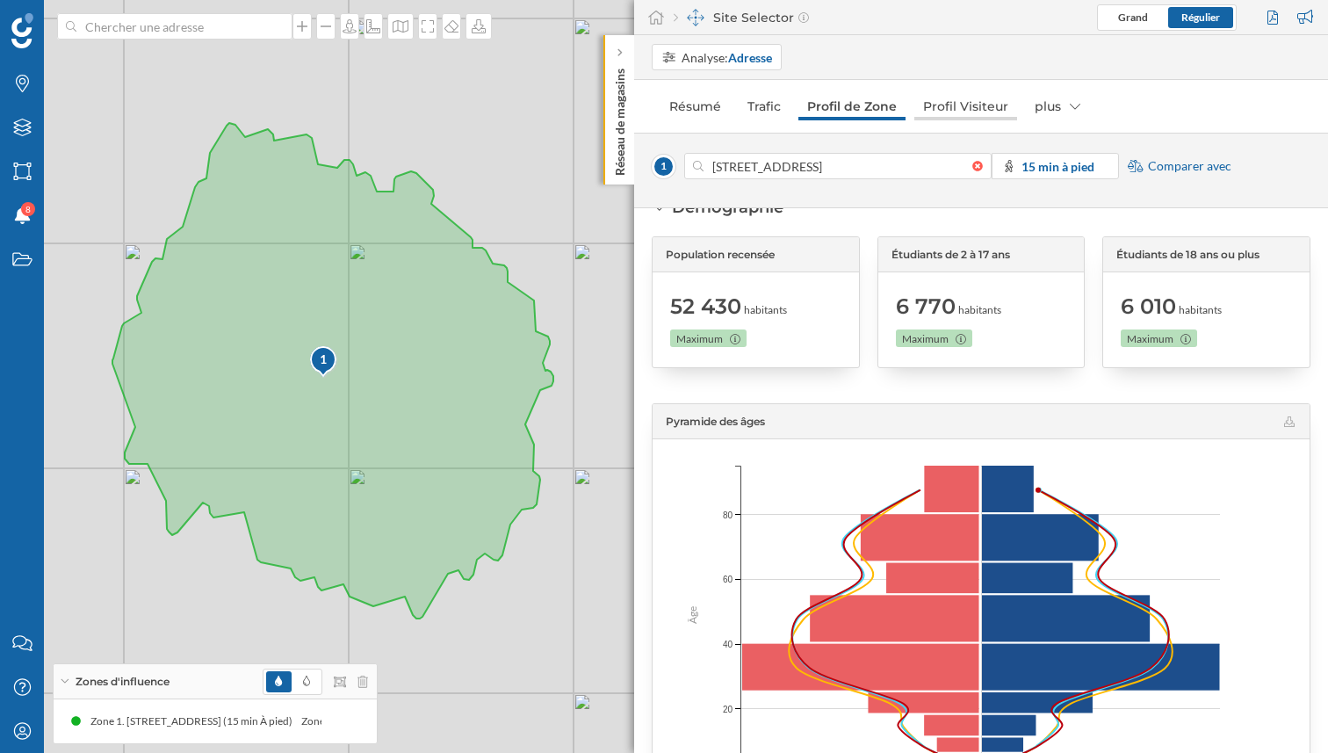
click at [969, 95] on link "Profil Visiteur" at bounding box center [966, 106] width 103 height 28
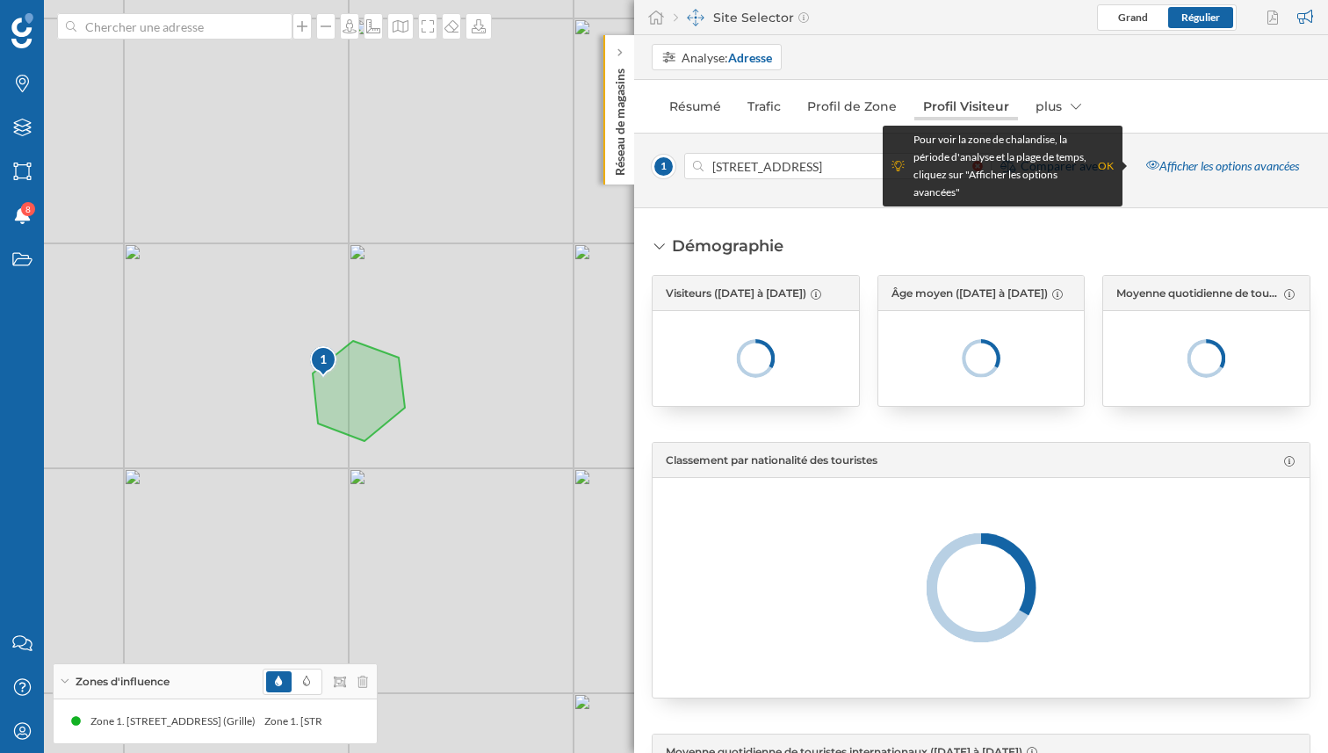
click at [952, 111] on link "Profil Visiteur" at bounding box center [967, 106] width 104 height 28
click at [890, 109] on link "Profil de Zone" at bounding box center [852, 106] width 107 height 28
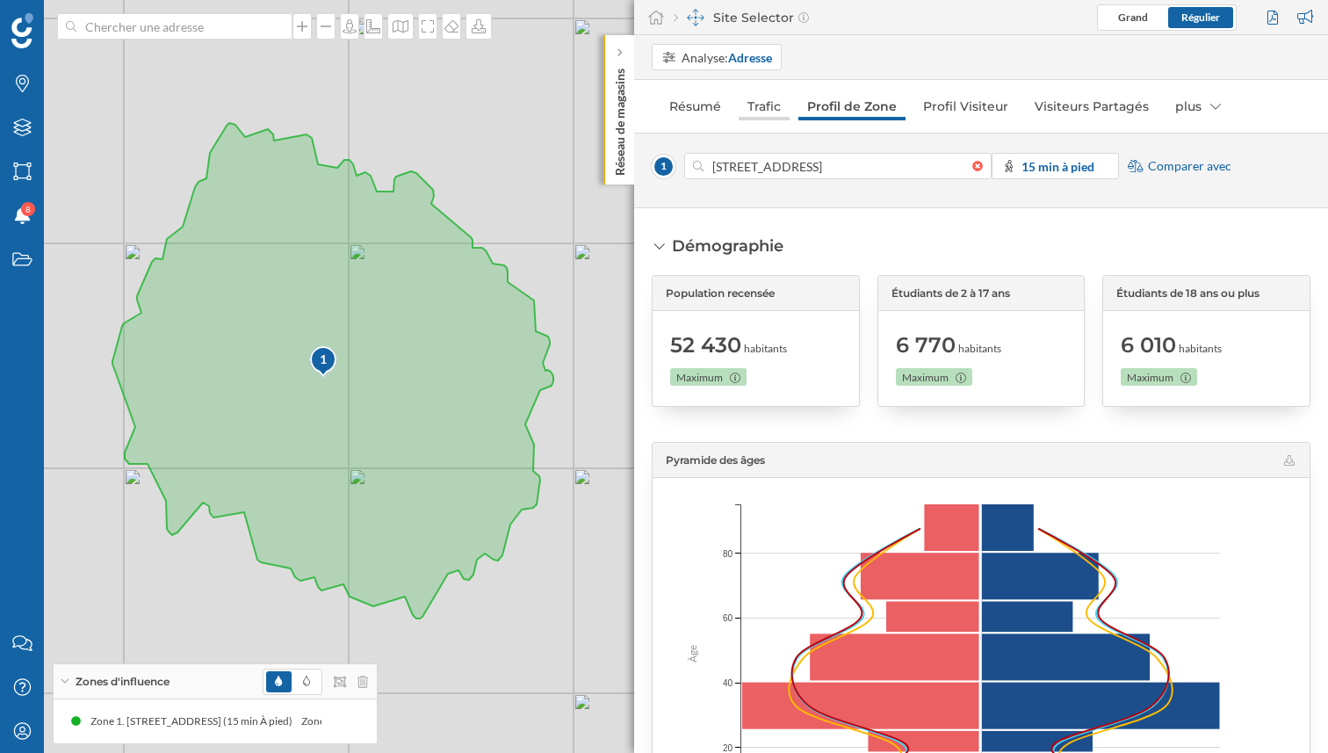
click at [766, 105] on link "Trafic" at bounding box center [764, 106] width 51 height 28
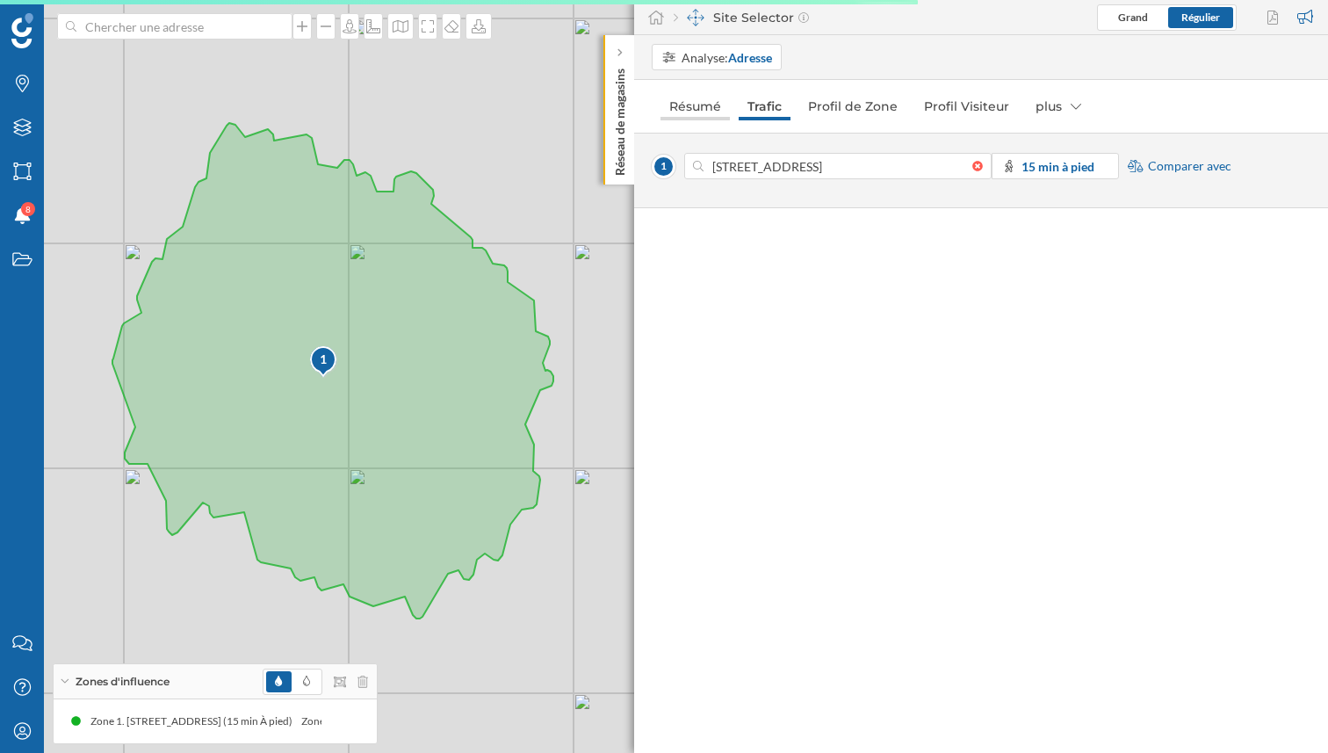
click at [713, 108] on link "Résumé" at bounding box center [695, 106] width 69 height 28
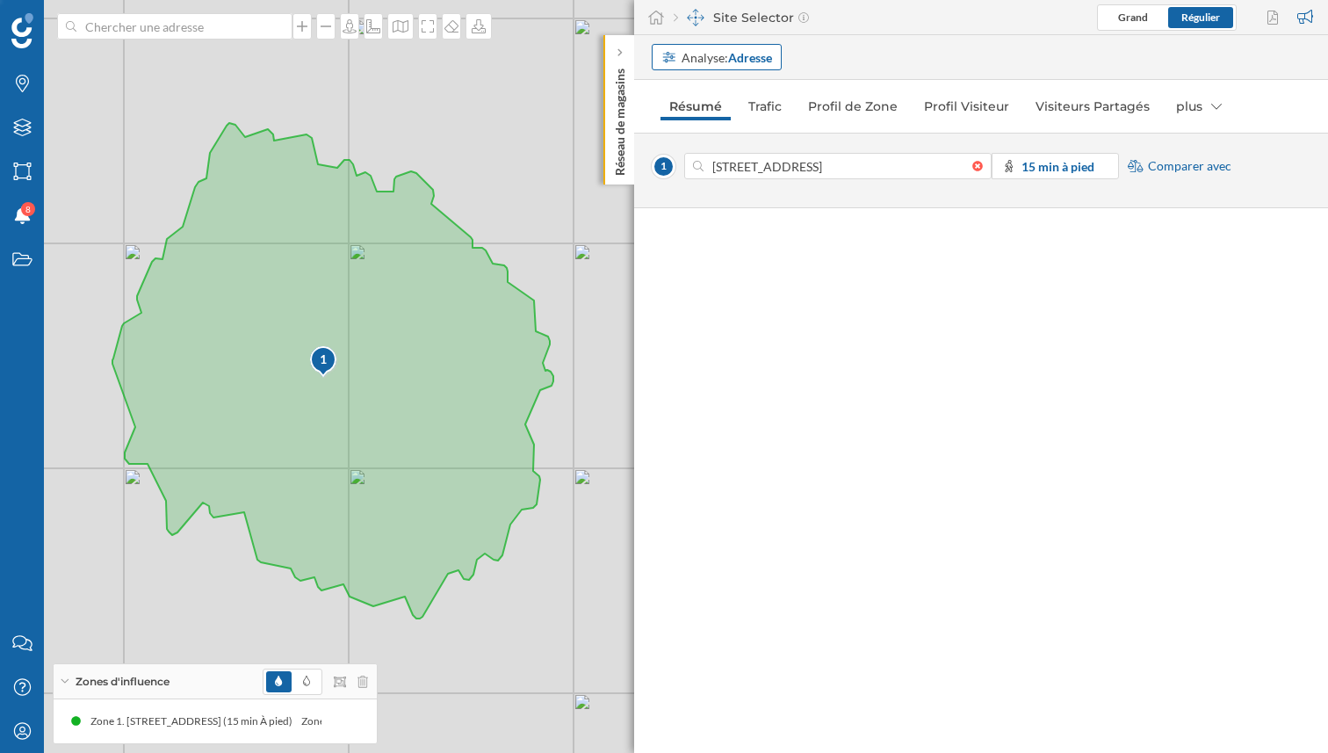
click at [744, 56] on strong "Adresse" at bounding box center [750, 57] width 44 height 15
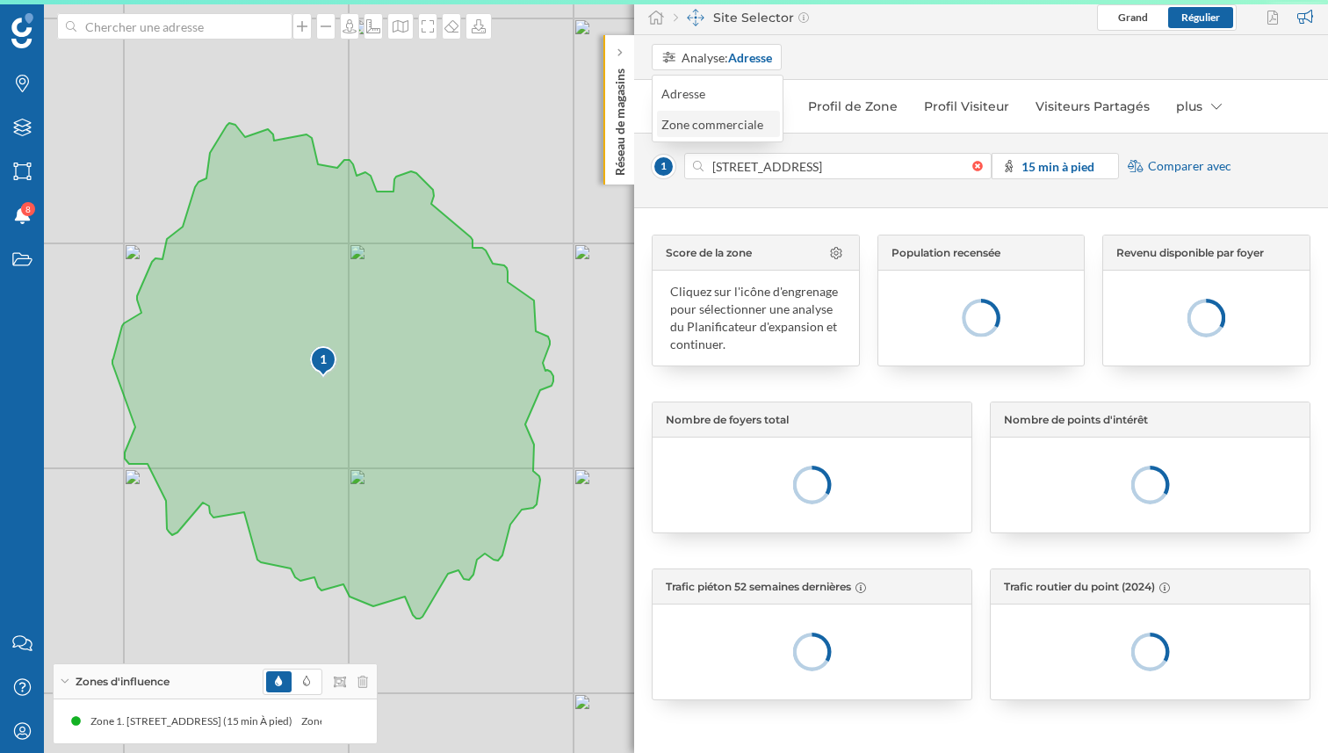
click at [739, 113] on div "Zone commerciale" at bounding box center [718, 124] width 123 height 26
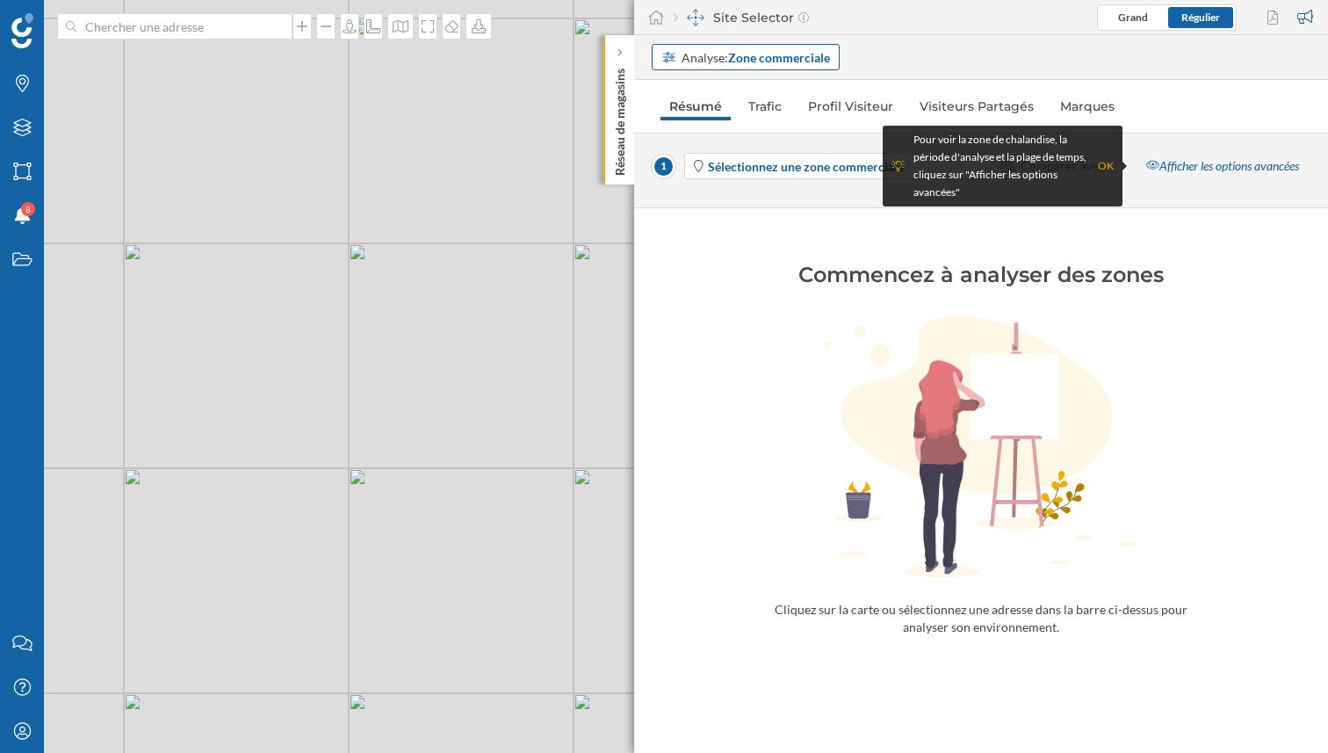
click at [756, 56] on strong "Zone commerciale" at bounding box center [779, 57] width 102 height 15
click at [748, 84] on div "Adresse" at bounding box center [745, 93] width 167 height 18
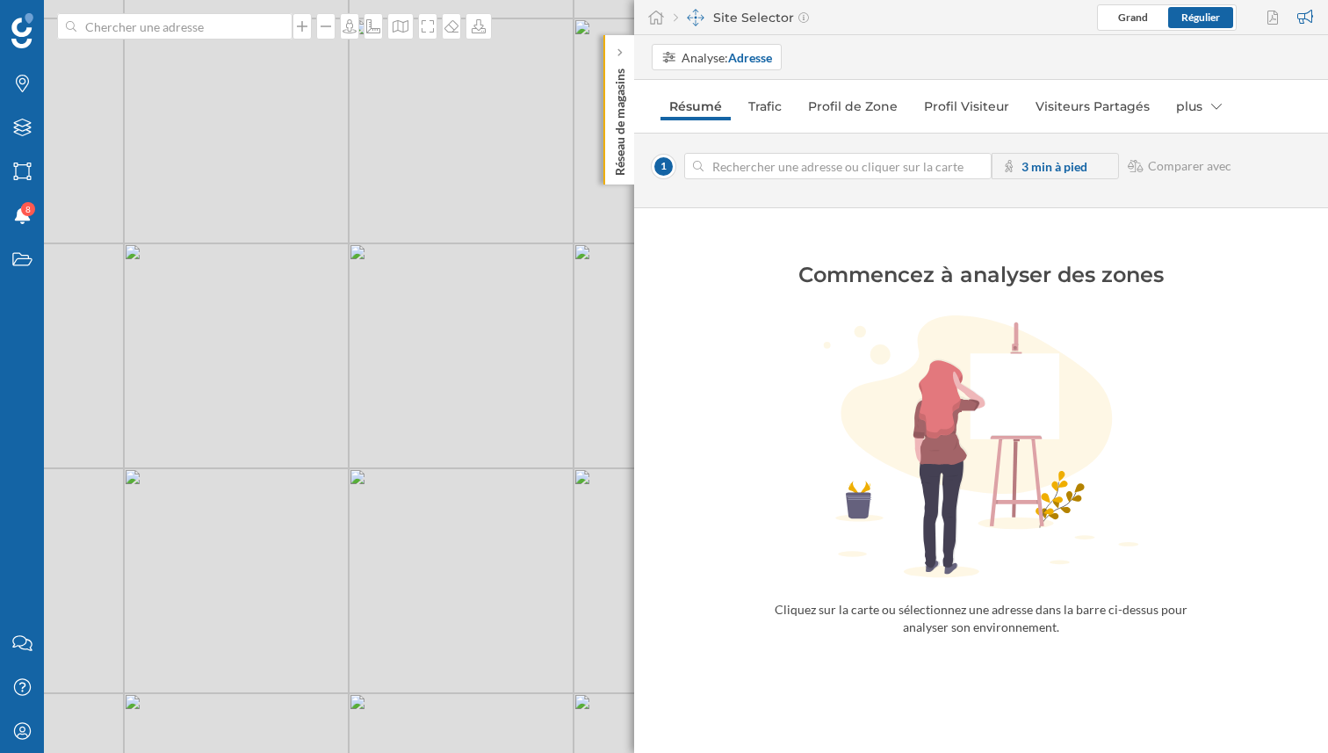
click at [1060, 168] on strong "3 min à pied" at bounding box center [1055, 166] width 66 height 15
click at [315, 375] on div "© Mapbox © OpenStreetMap Improve this map" at bounding box center [664, 376] width 1328 height 753
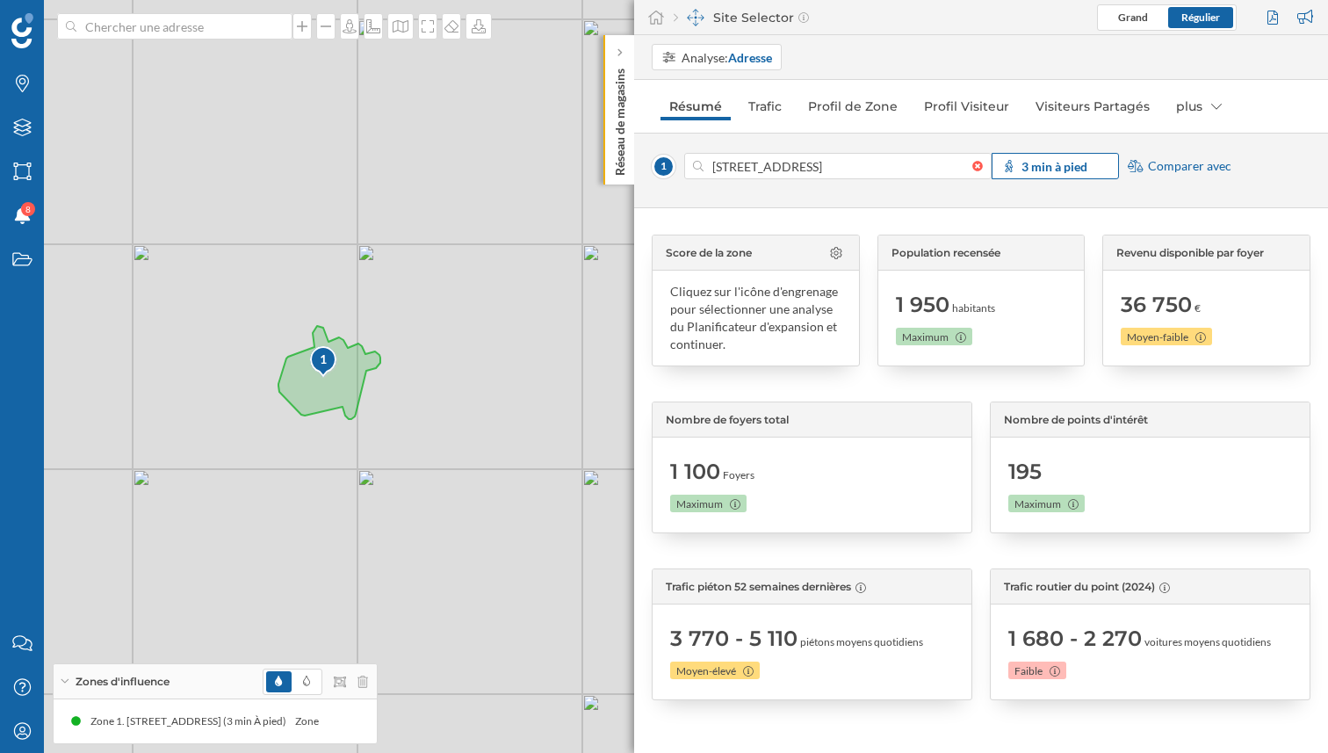
click at [1064, 166] on strong "3 min à pied" at bounding box center [1055, 166] width 66 height 15
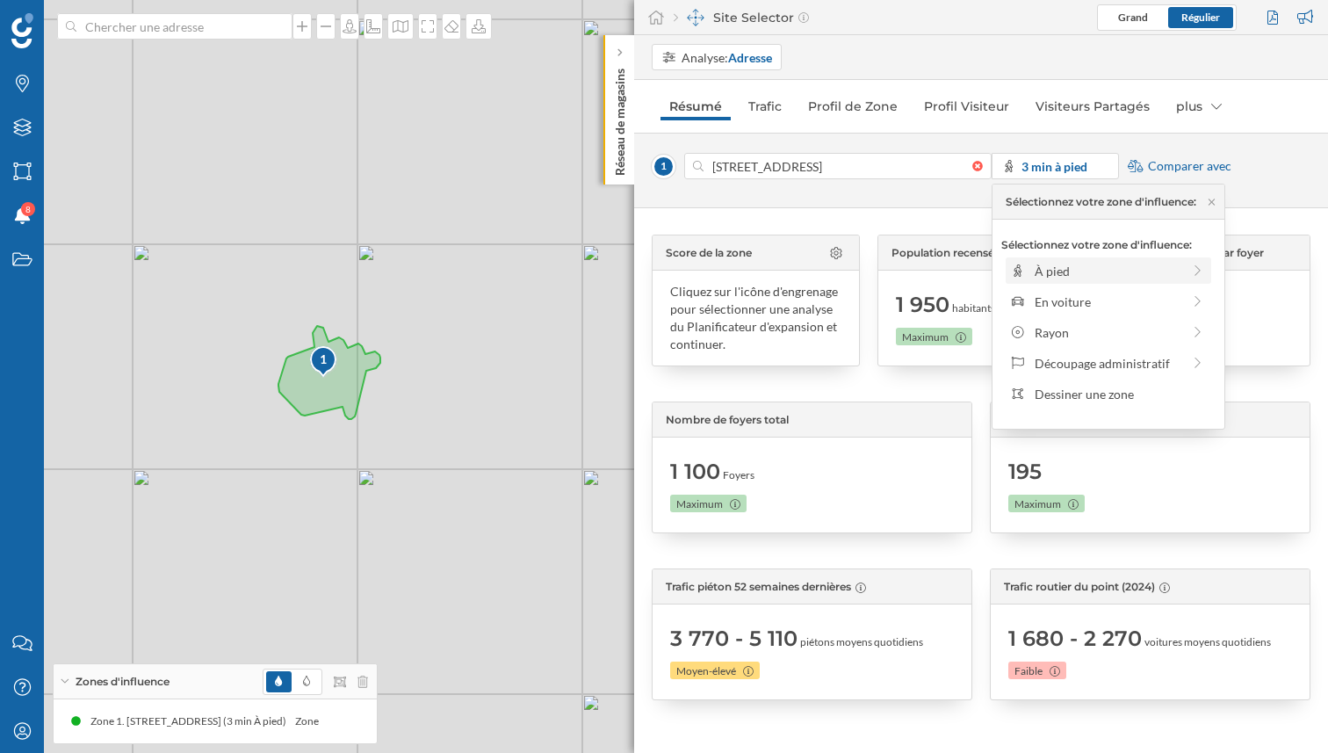
click at [1070, 260] on div "À pied" at bounding box center [1109, 270] width 206 height 26
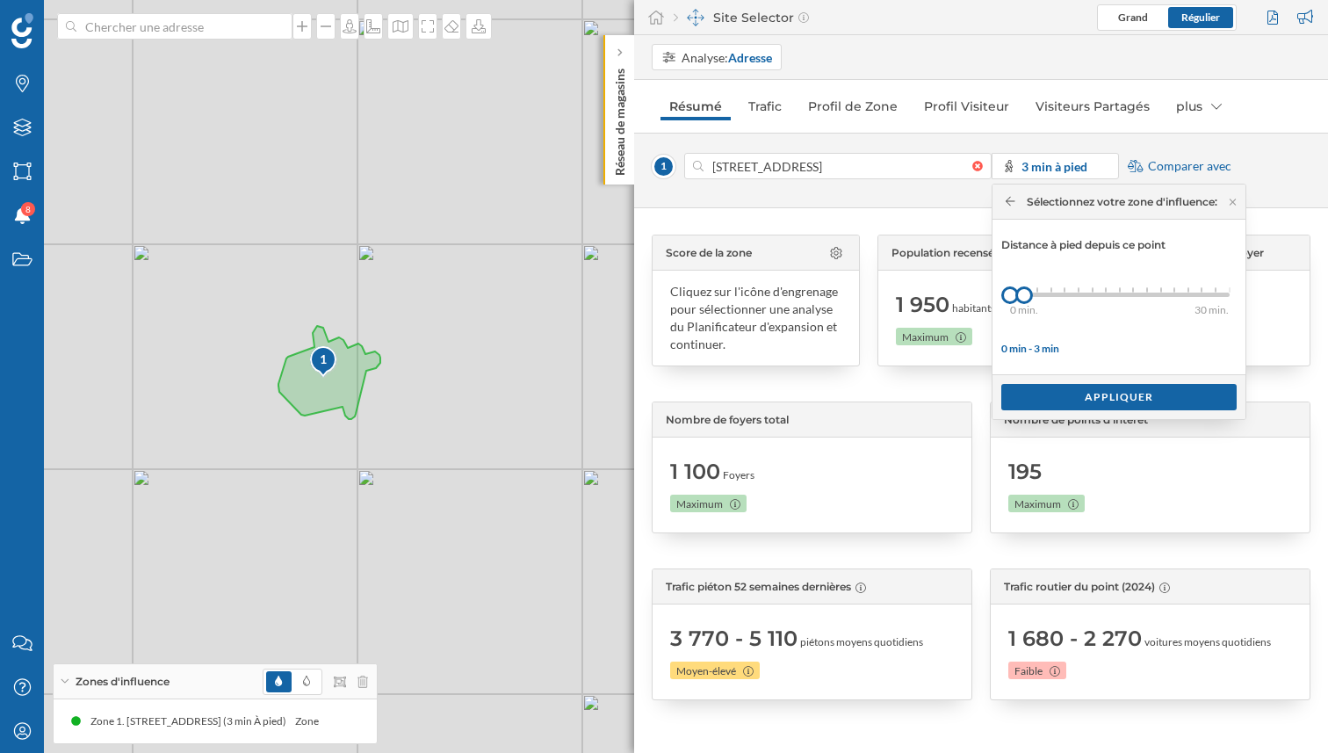
click at [1111, 295] on div "0 min. 3 min. 4 min. 5 min. 6 min. 7 min. 8 min. 9 min. 10 min. 11 min. 12 min.…" at bounding box center [1120, 295] width 220 height 4
click at [1128, 293] on div "0 min. 3 min. 4 min. 5 min. 6 min. 7 min. 8 min. 9 min. 10 min. 11 min. 12 min.…" at bounding box center [1120, 295] width 220 height 4
click at [1137, 402] on div "Appliquer" at bounding box center [1119, 396] width 235 height 26
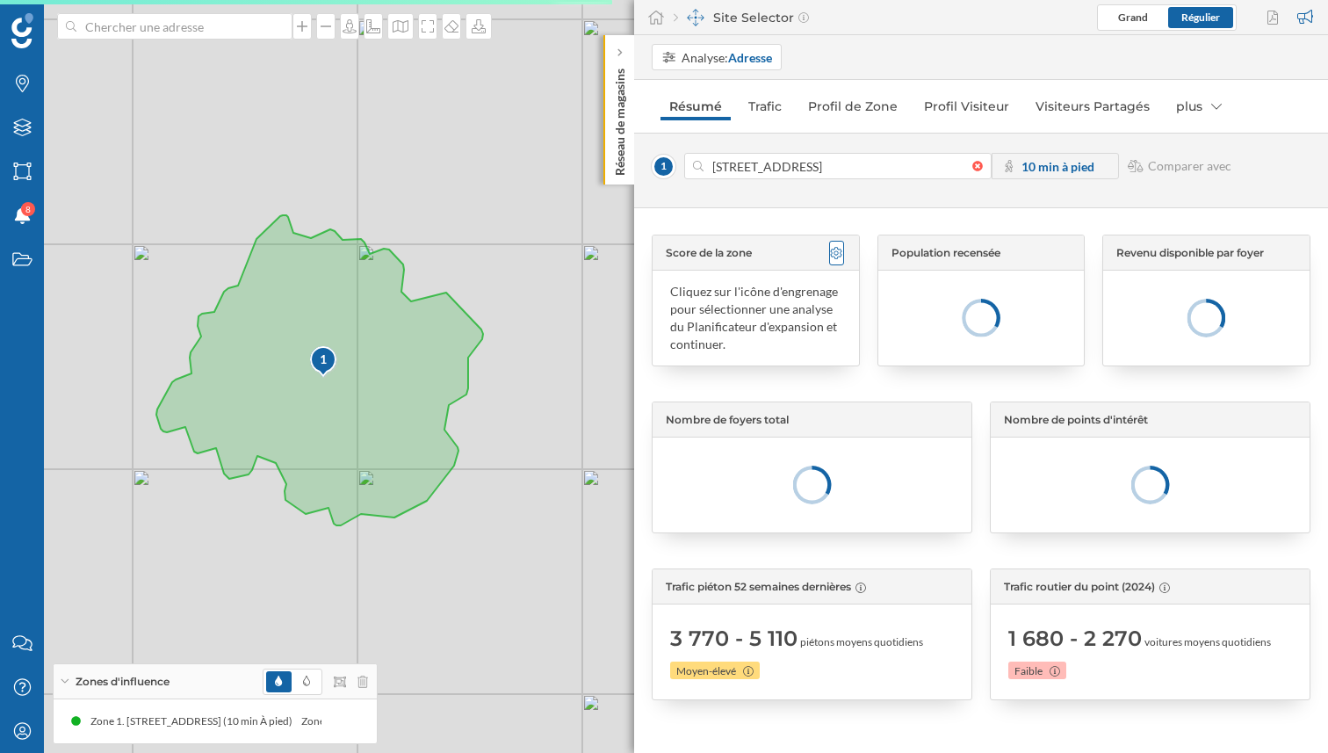
click at [837, 253] on icon at bounding box center [836, 253] width 11 height 12
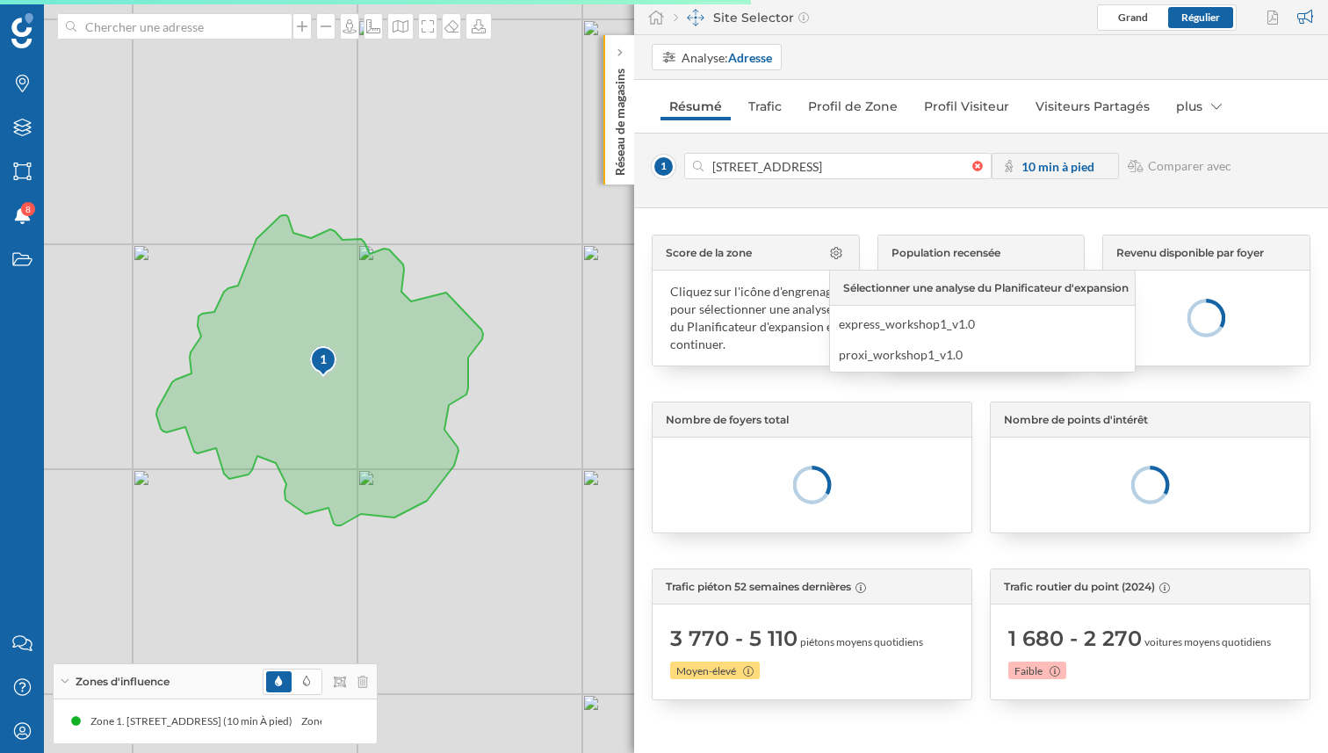
click at [781, 286] on div "Cliquez sur l'icône d'engrenage pour sélectionner une analyse du Planificateur …" at bounding box center [755, 318] width 171 height 70
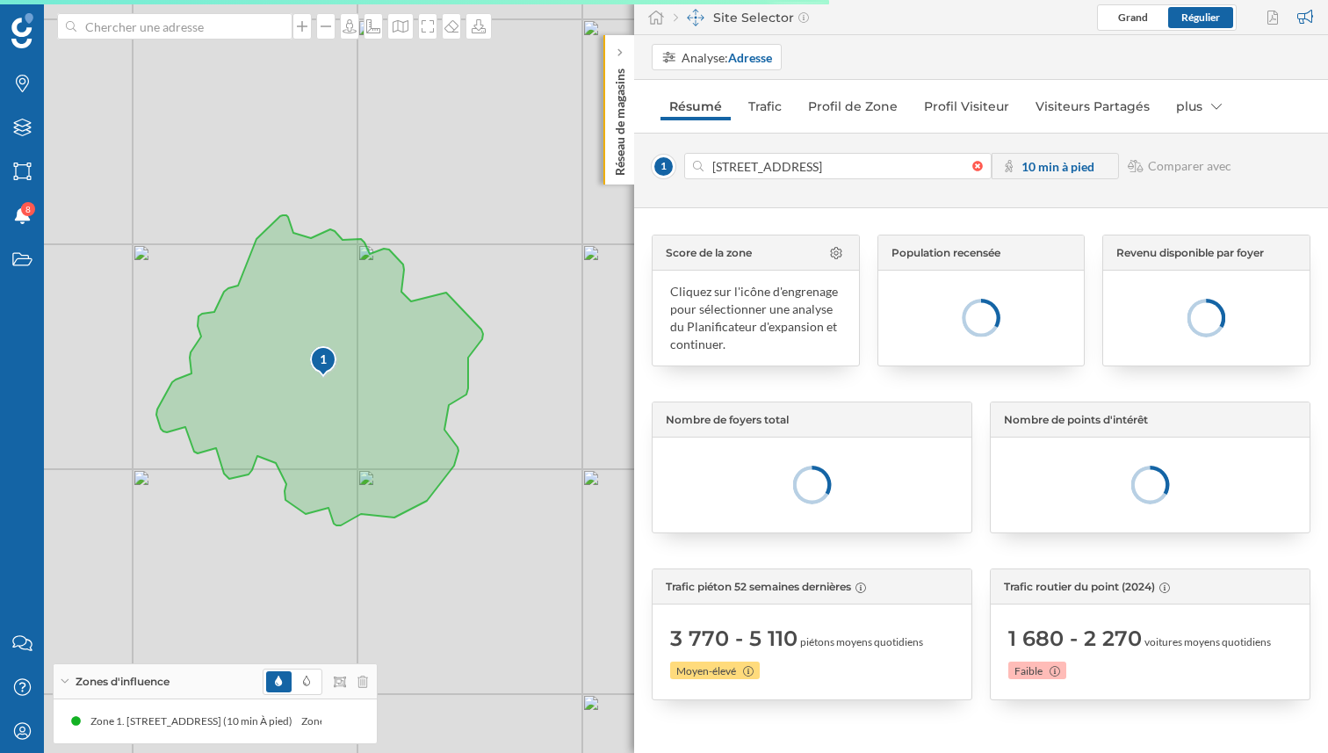
click at [792, 292] on div "Cliquez sur l'icône d'engrenage pour sélectionner une analyse du Planificateur …" at bounding box center [755, 318] width 171 height 70
click at [753, 351] on div "Cliquez sur l'icône d'engrenage pour sélectionner une analyse du Planificateur …" at bounding box center [755, 318] width 171 height 70
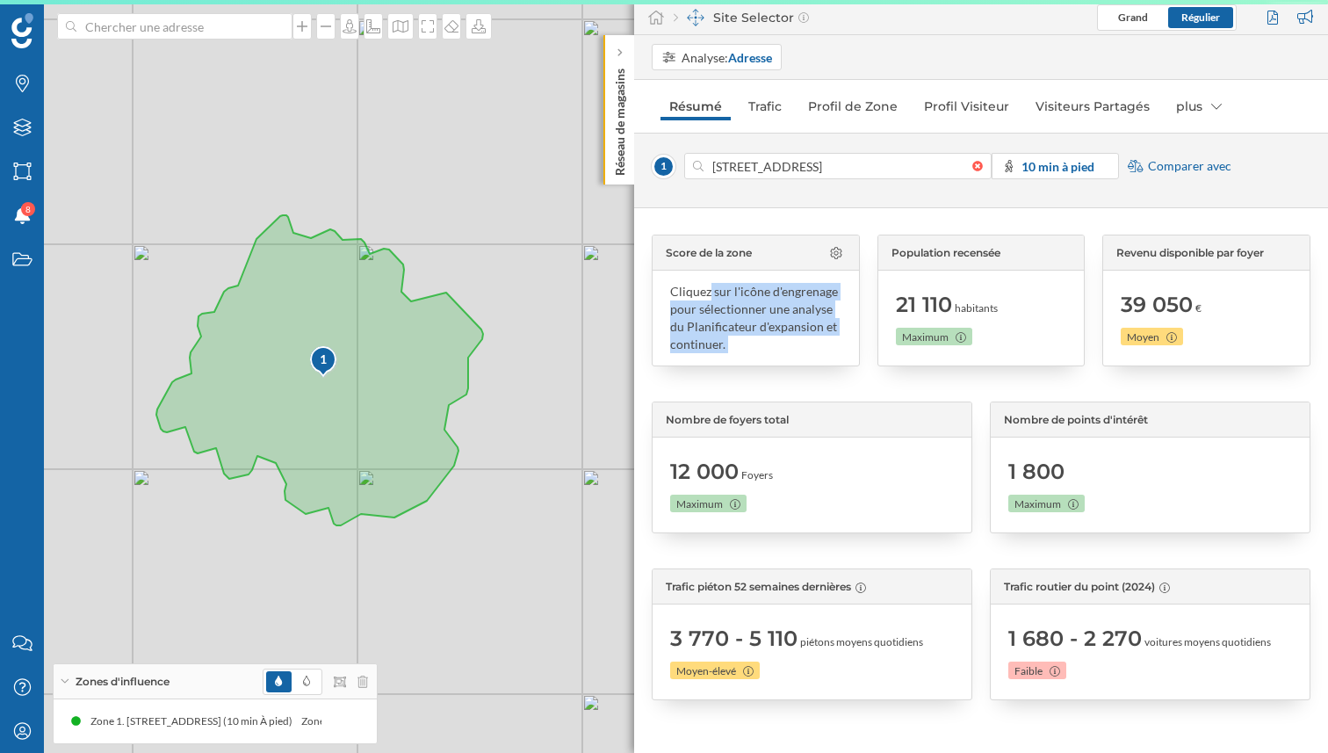
drag, startPoint x: 747, startPoint y: 349, endPoint x: 656, endPoint y: 296, distance: 104.7
click at [656, 296] on div "Score de la zone Cliquez sur l'icône d'engrenage pour sélectionner une analyse …" at bounding box center [756, 301] width 208 height 132
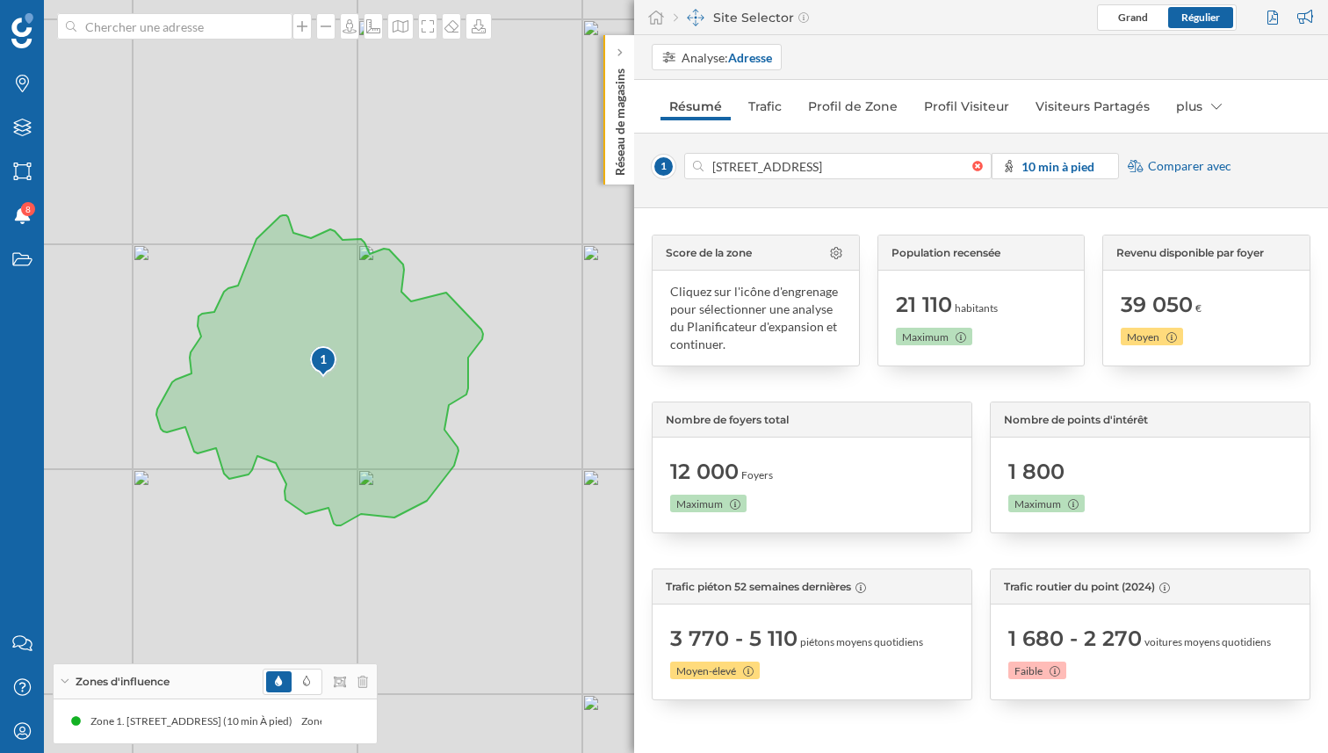
click at [726, 316] on div "Cliquez sur l'icône d'engrenage pour sélectionner une analyse du Planificateur …" at bounding box center [755, 318] width 171 height 70
drag, startPoint x: 735, startPoint y: 351, endPoint x: 682, endPoint y: 268, distance: 99.2
click at [735, 351] on div "Cliquez sur l'icône d'engrenage pour sélectionner une analyse du Planificateur …" at bounding box center [755, 318] width 171 height 70
click at [681, 264] on div "Score de la zone" at bounding box center [756, 252] width 206 height 35
click at [706, 303] on div "Cliquez sur l'icône d'engrenage pour sélectionner une analyse du Planificateur …" at bounding box center [755, 318] width 171 height 70
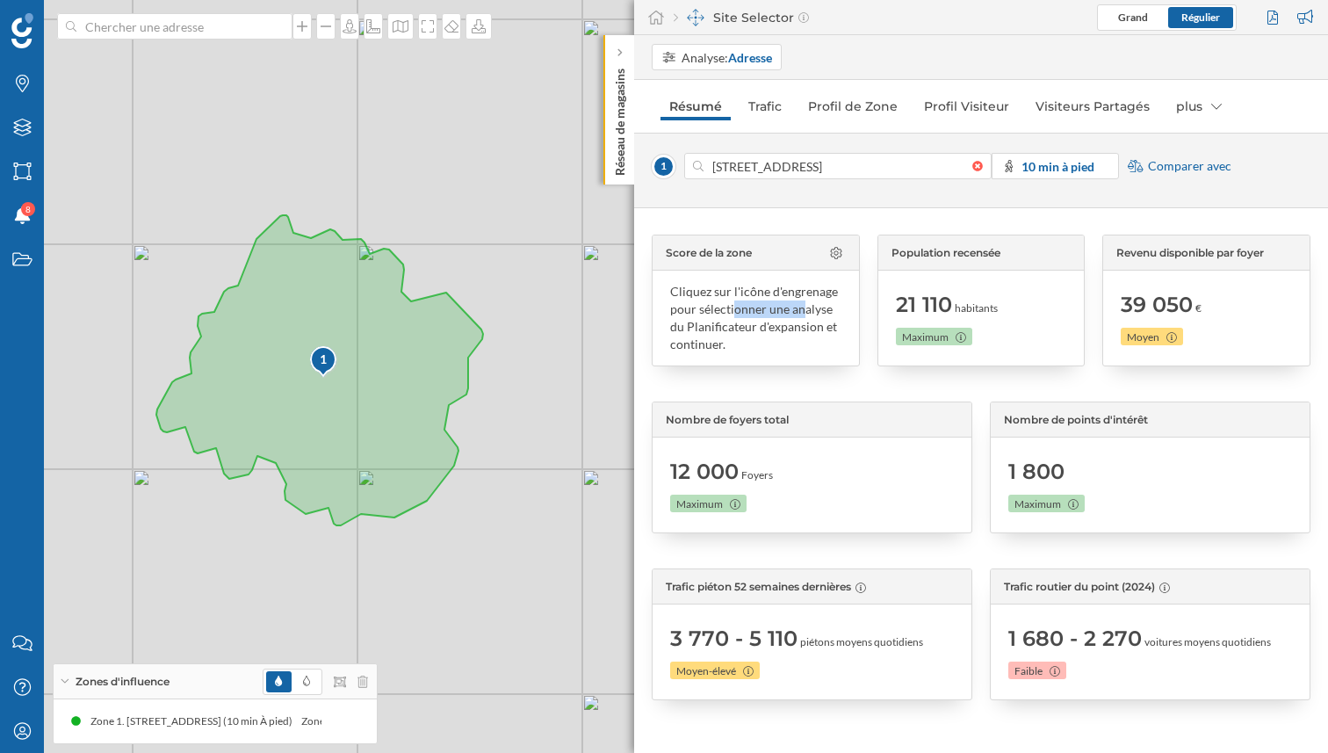
click at [706, 303] on div "Cliquez sur l'icône d'engrenage pour sélectionner une analyse du Planificateur …" at bounding box center [755, 318] width 171 height 70
click at [736, 345] on div "Cliquez sur l'icône d'engrenage pour sélectionner une analyse du Planificateur …" at bounding box center [755, 318] width 171 height 70
click at [766, 105] on link "Trafic" at bounding box center [765, 106] width 51 height 28
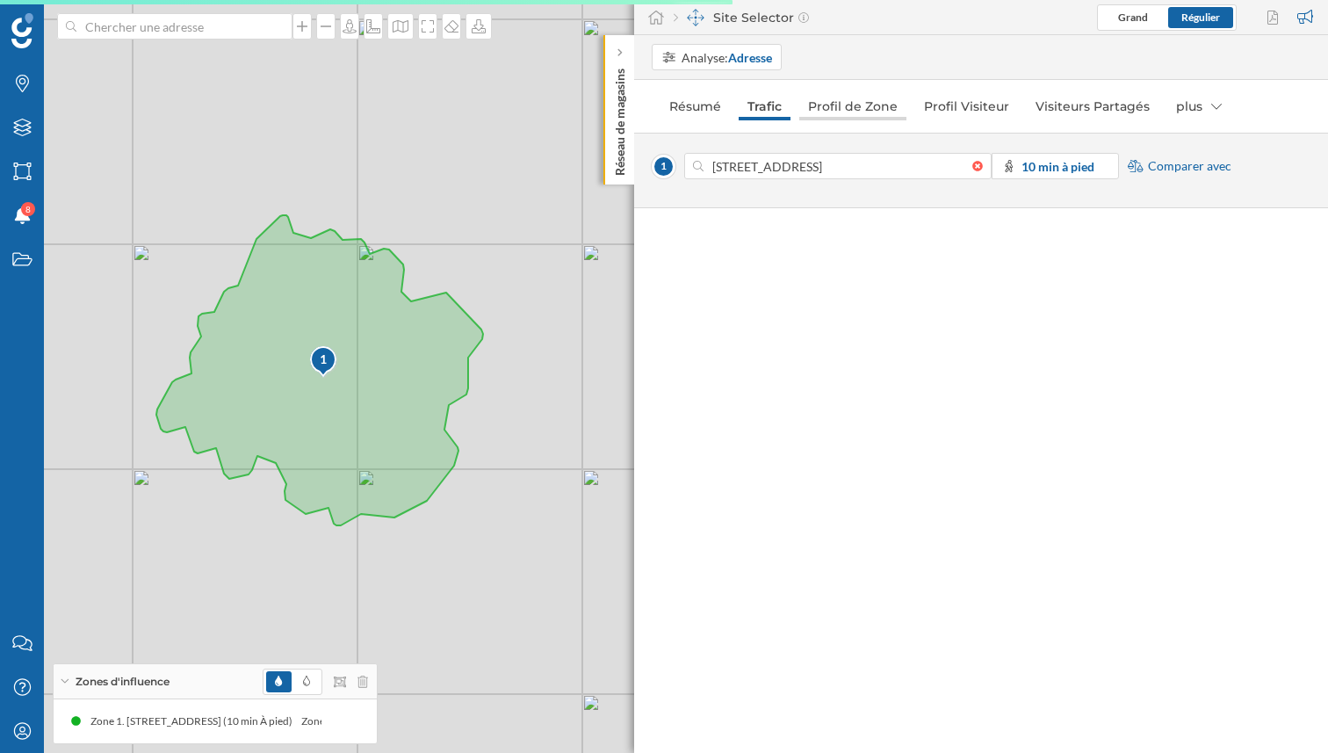
click at [858, 98] on link "Profil de Zone" at bounding box center [853, 106] width 107 height 28
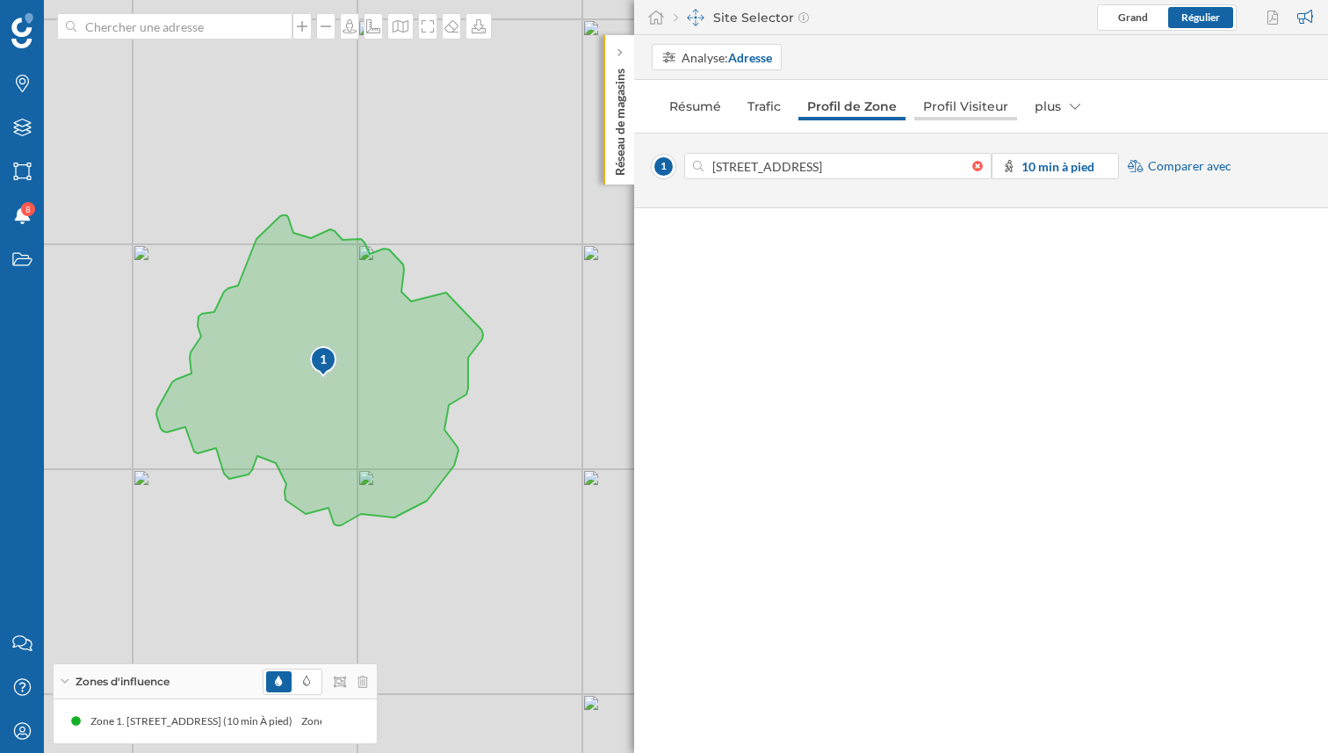
click at [930, 105] on link "Profil Visiteur" at bounding box center [966, 106] width 103 height 28
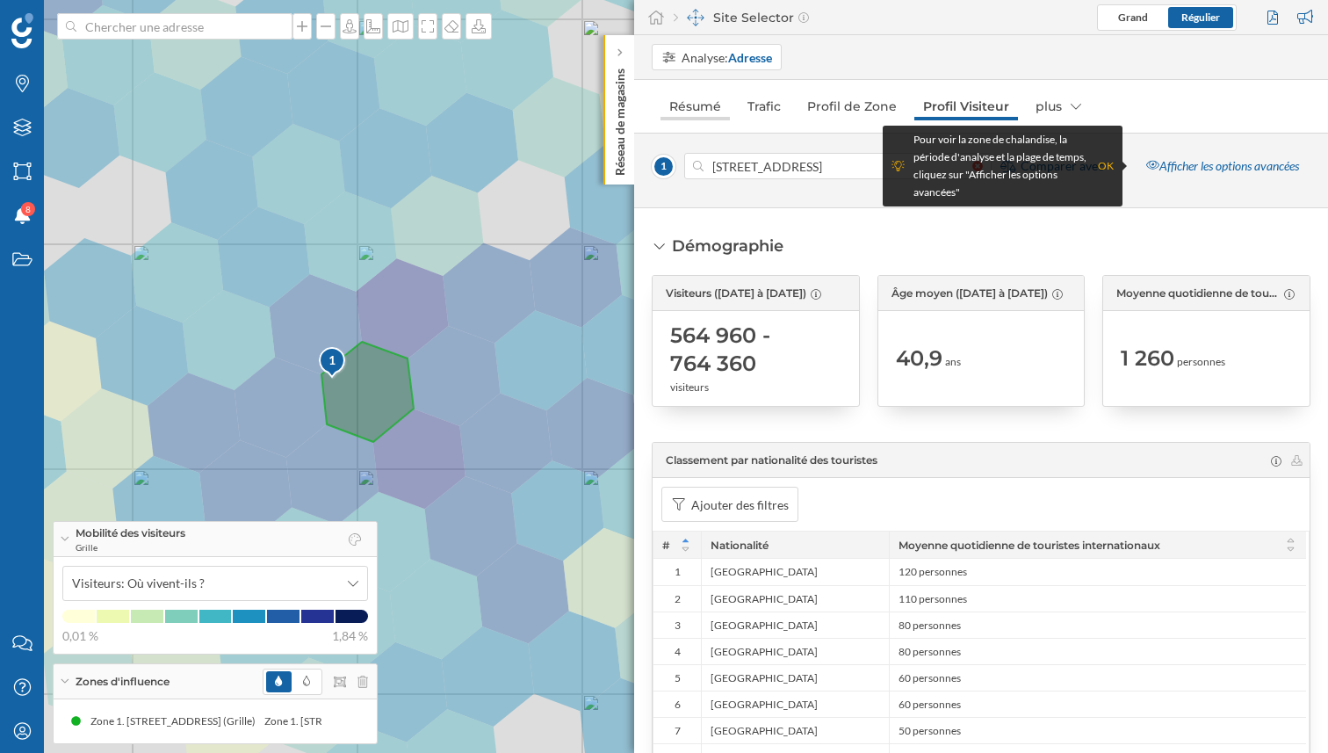
click at [695, 99] on link "Résumé" at bounding box center [695, 106] width 69 height 28
